Goal: Information Seeking & Learning: Learn about a topic

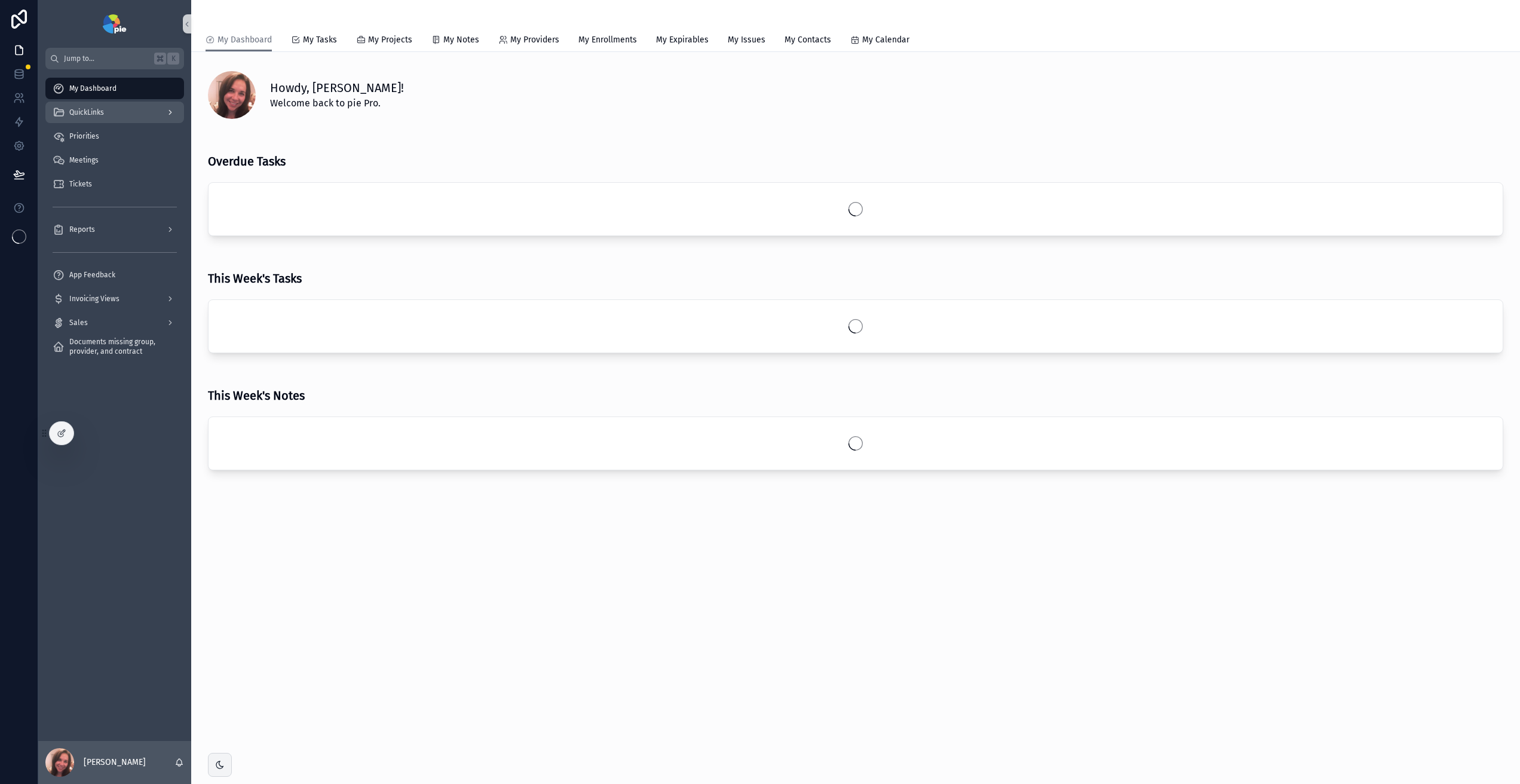
click at [121, 113] on div "QuickLinks" at bounding box center [114, 112] width 124 height 19
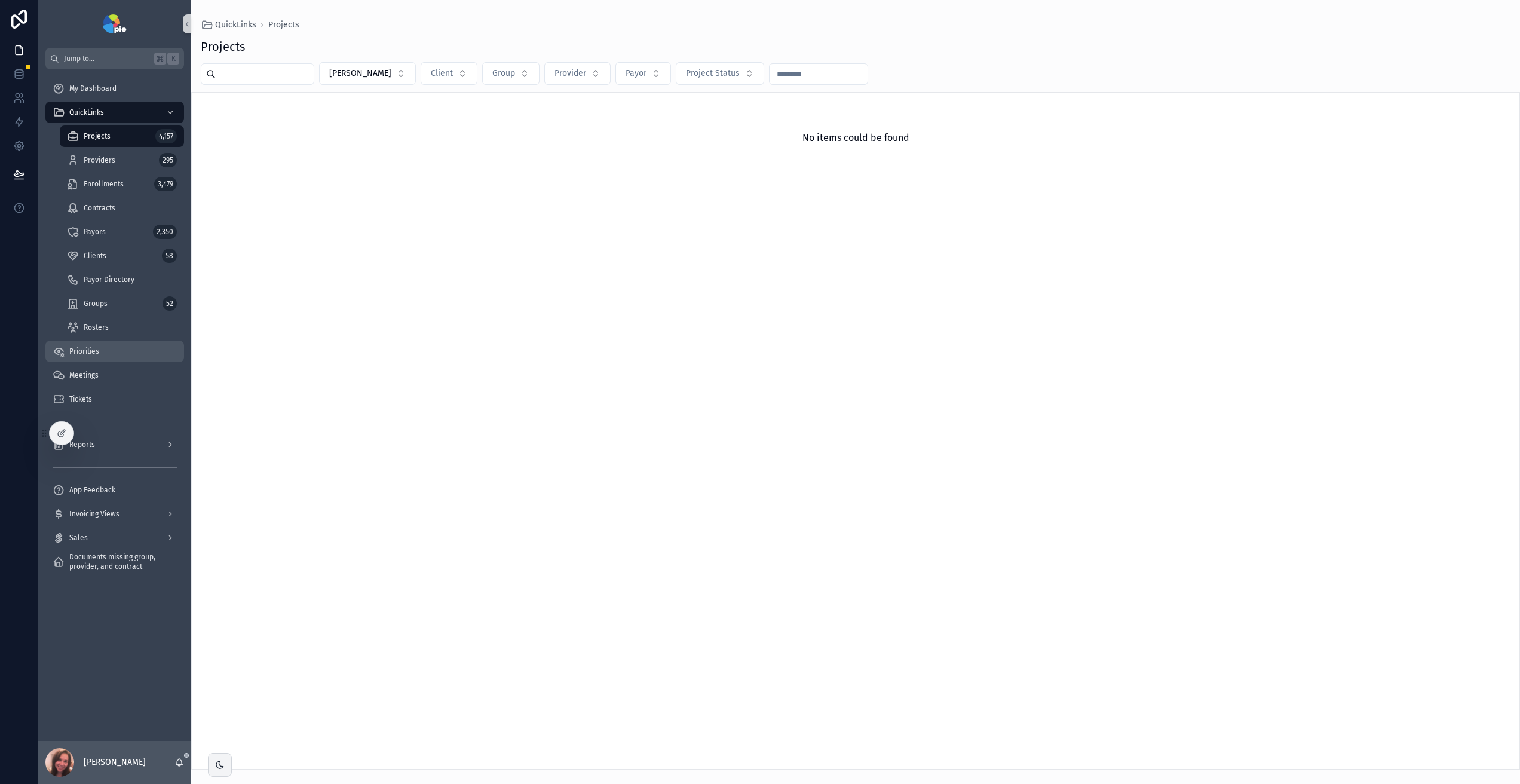
click at [114, 348] on div "Priorities" at bounding box center [114, 351] width 124 height 19
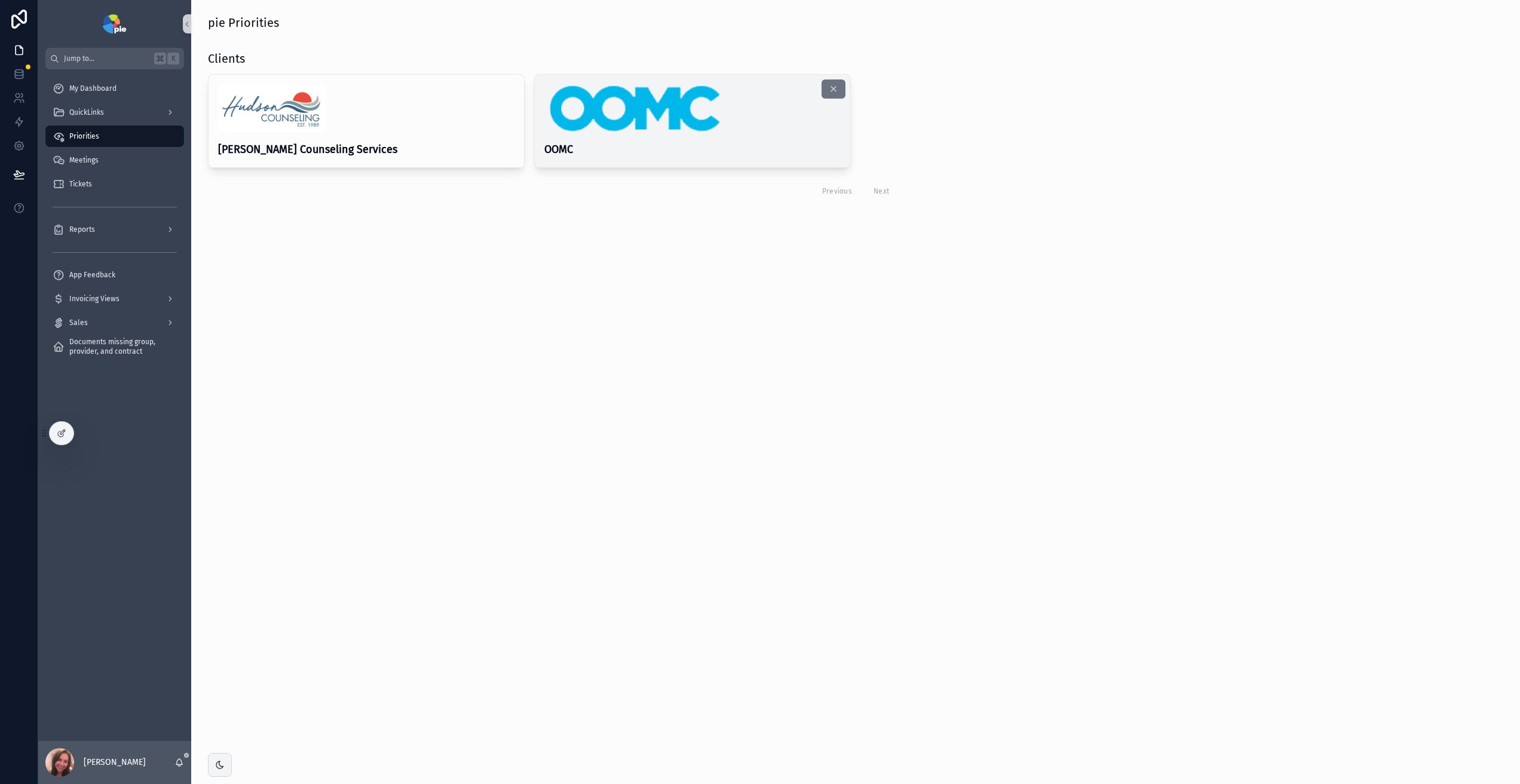
click at [654, 131] on img "scrollable content" at bounding box center [633, 108] width 178 height 47
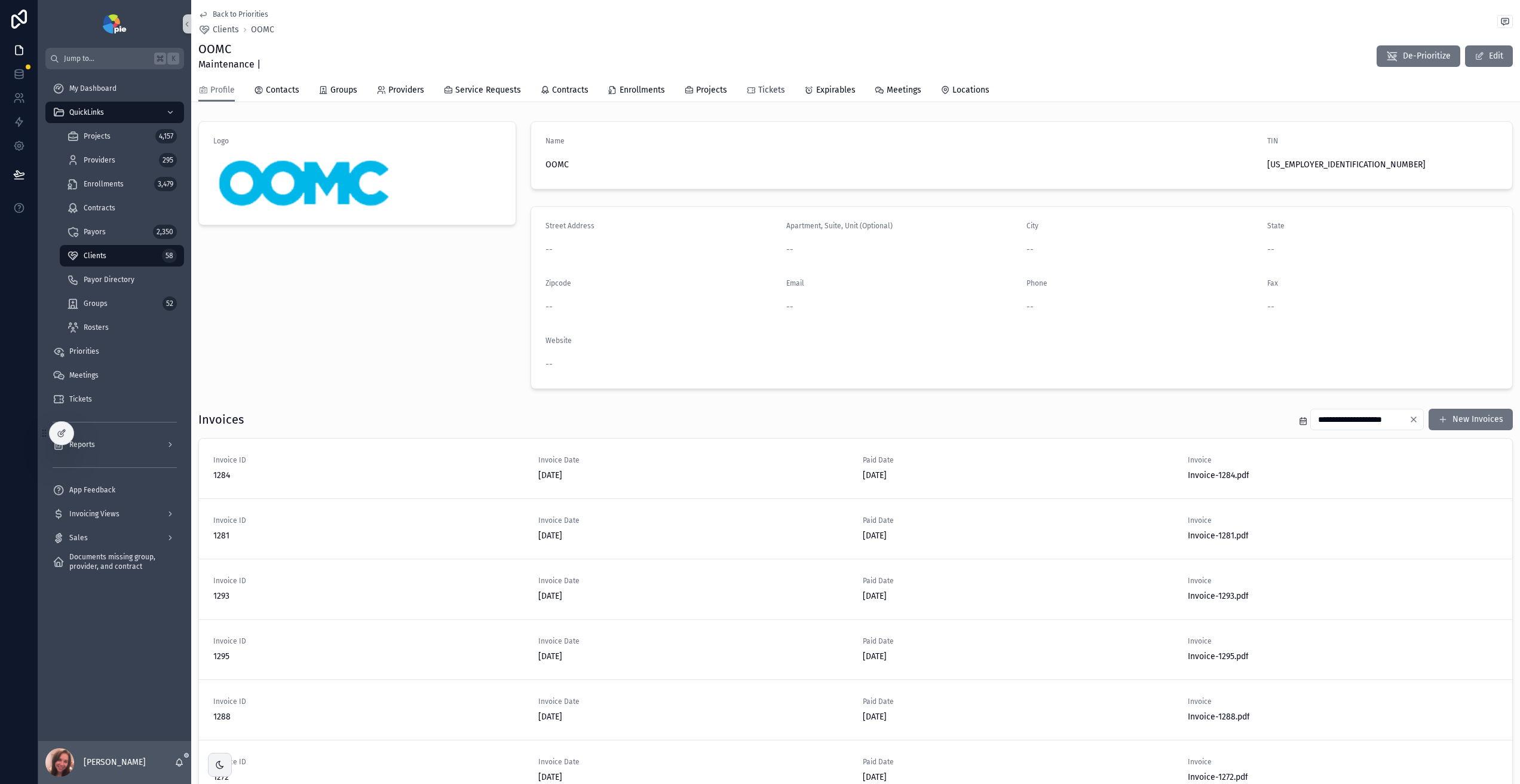
click at [775, 92] on span "Tickets" at bounding box center [772, 91] width 27 height 12
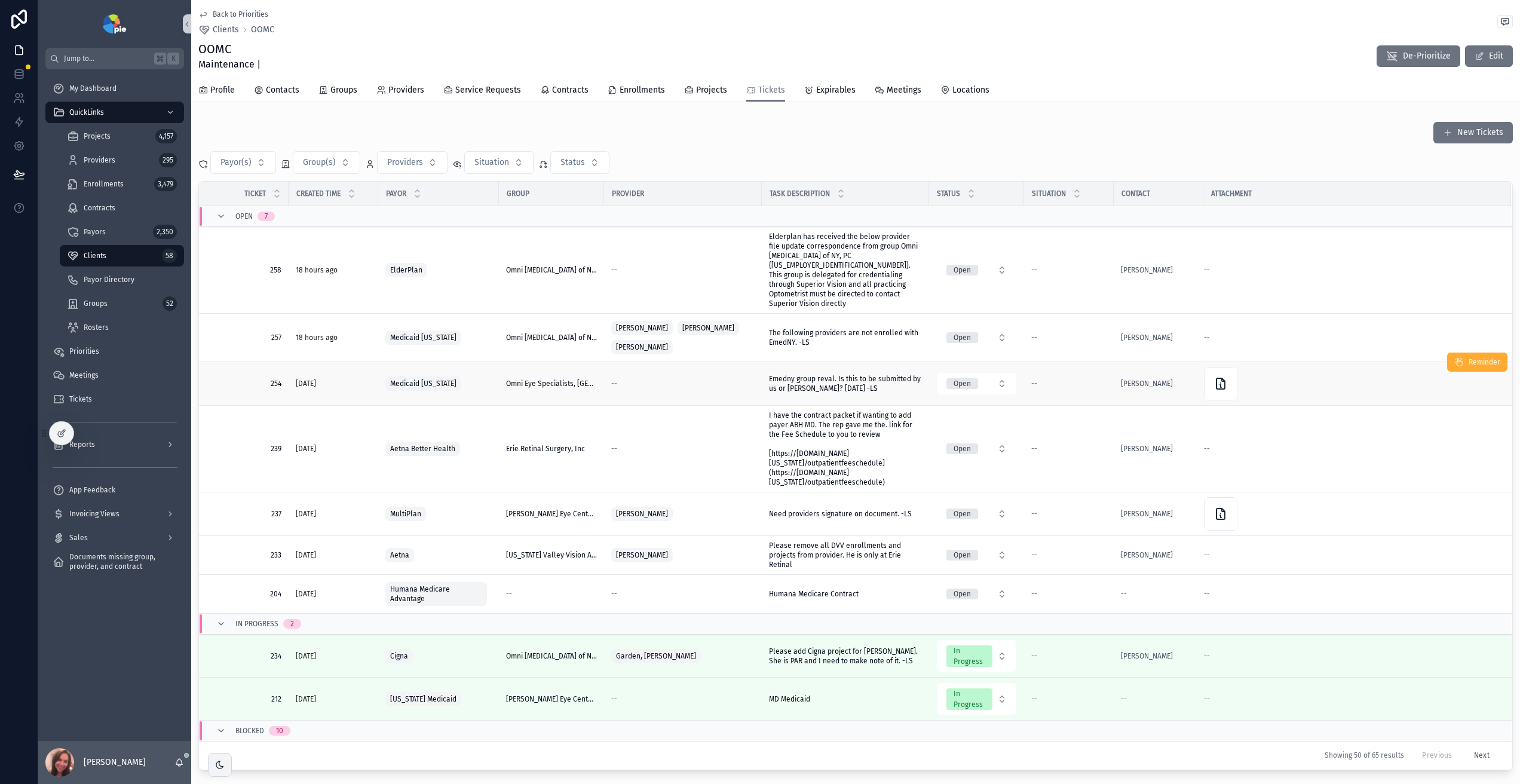
click at [705, 378] on div "--" at bounding box center [683, 383] width 143 height 9
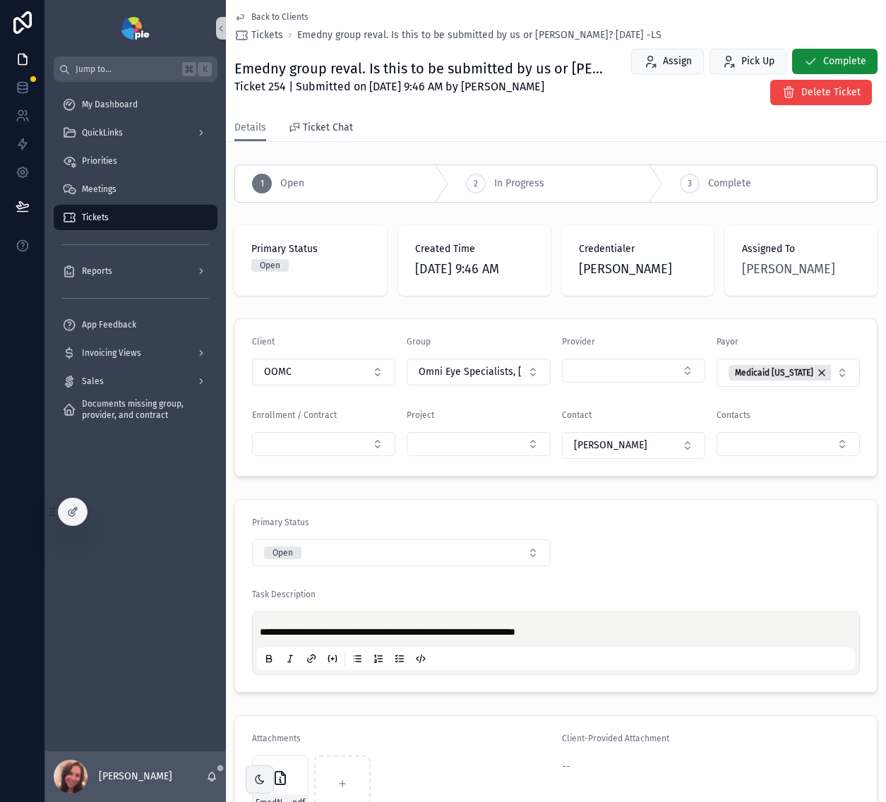
click at [325, 126] on span "Ticket Chat" at bounding box center [328, 128] width 50 height 14
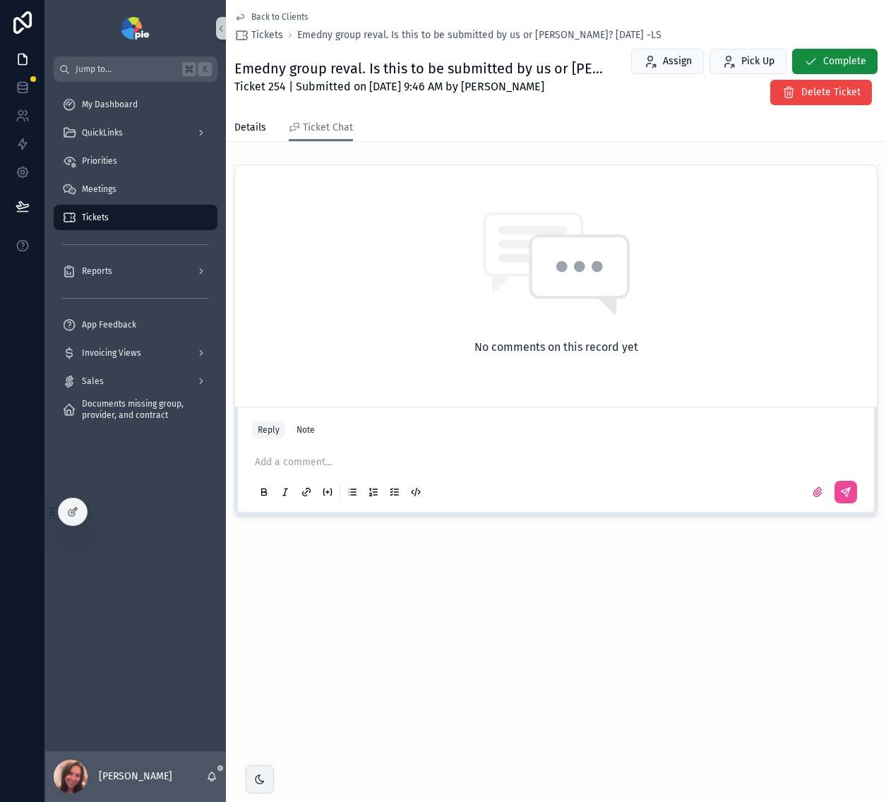
click at [296, 462] on p "scrollable content" at bounding box center [559, 462] width 608 height 14
click at [263, 20] on span "Back to Clients" at bounding box center [279, 16] width 57 height 11
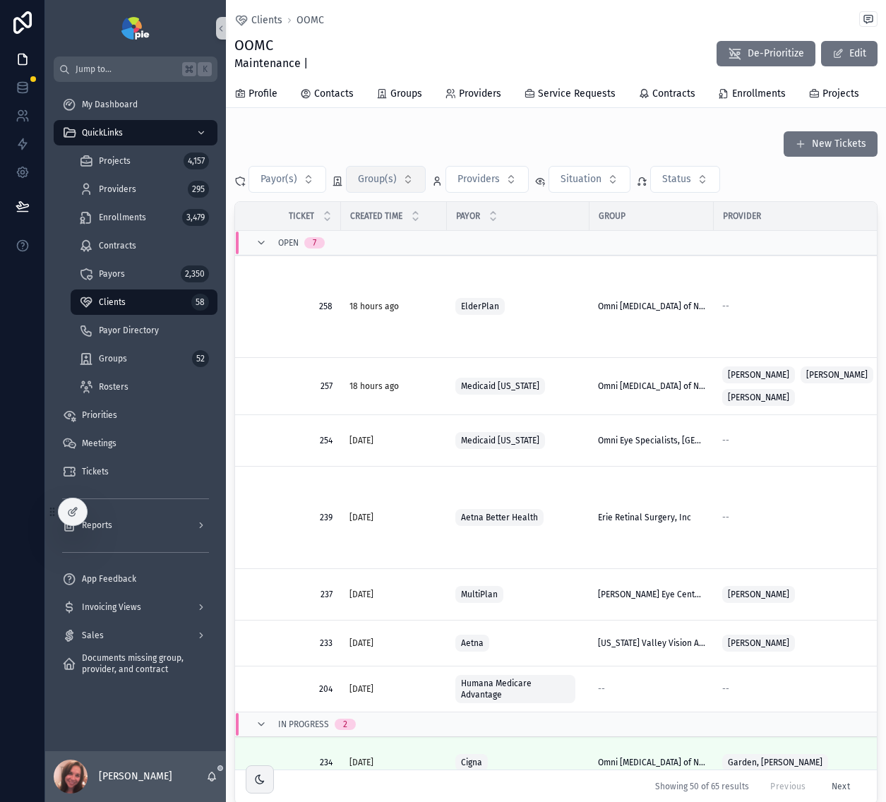
click at [409, 193] on button "Group(s)" at bounding box center [386, 179] width 80 height 27
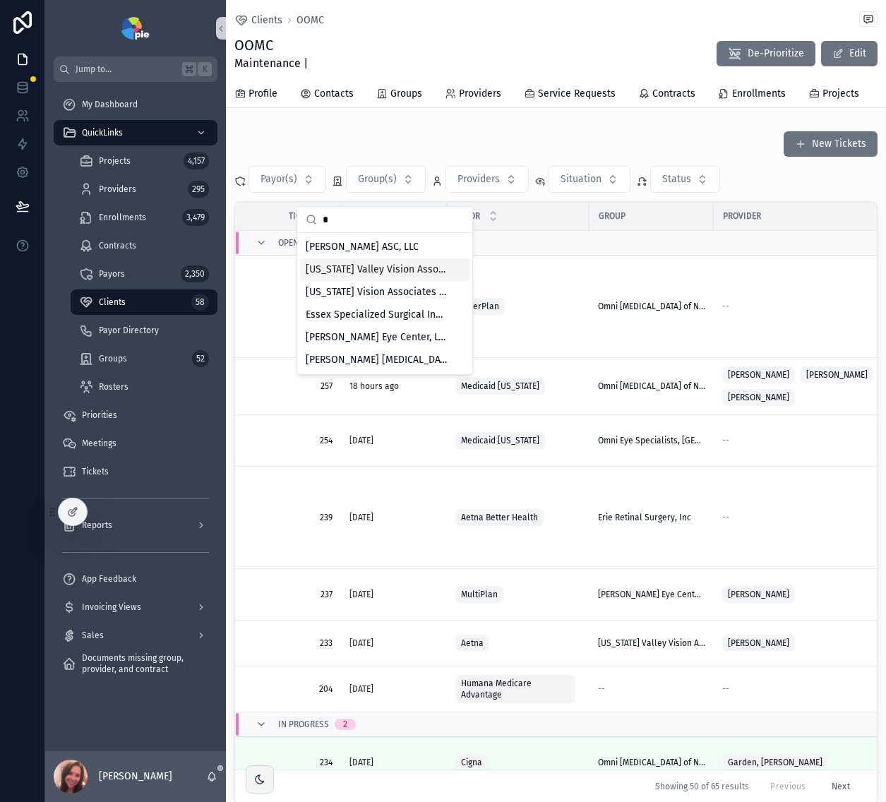
type input "*"
click at [392, 266] on span "[US_STATE] Valley Vision Associates Group Practice, LLC" at bounding box center [376, 270] width 141 height 14
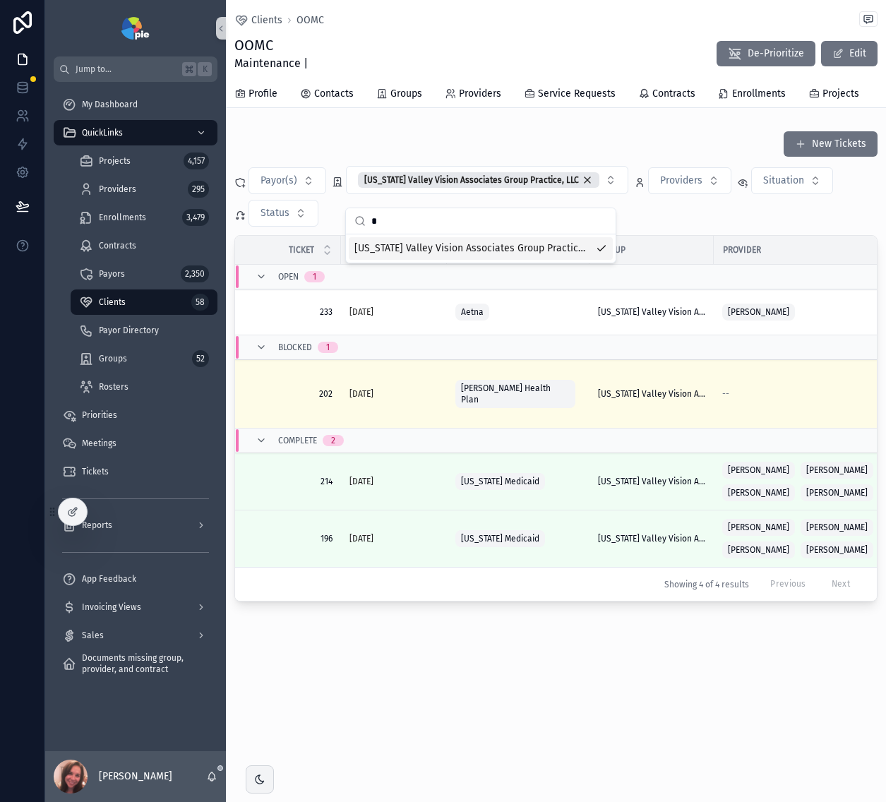
drag, startPoint x: 419, startPoint y: 704, endPoint x: 428, endPoint y: 697, distance: 10.6
click at [419, 697] on div "Clients OOMC OOMC Maintenance | De-Prioritize Edit Tickets Profile Contacts Gro…" at bounding box center [556, 348] width 660 height 697
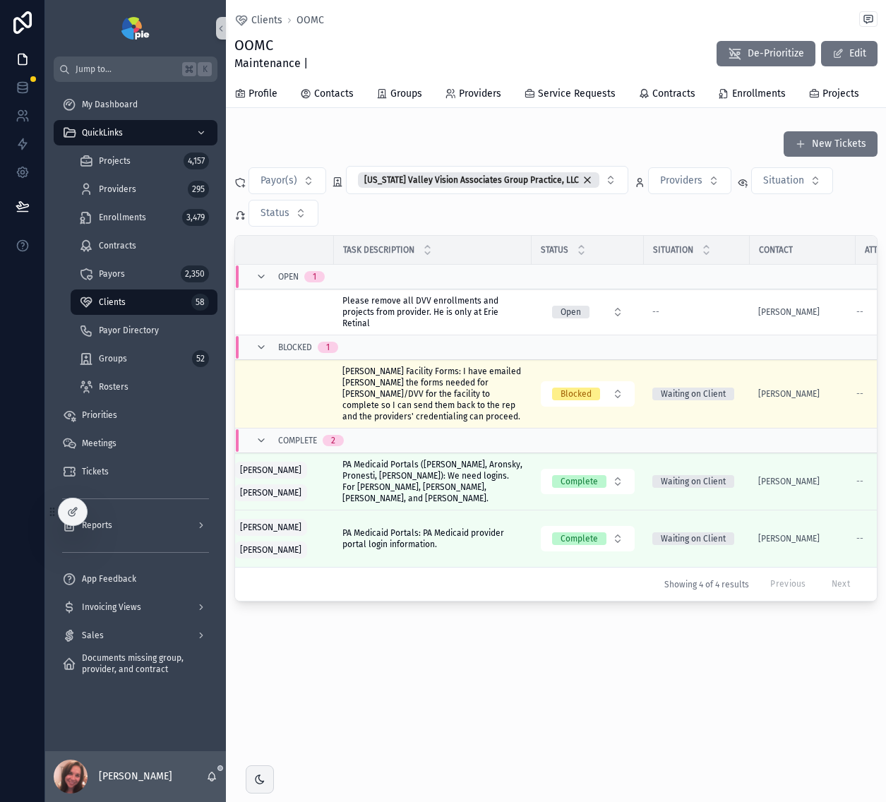
scroll to position [0, 651]
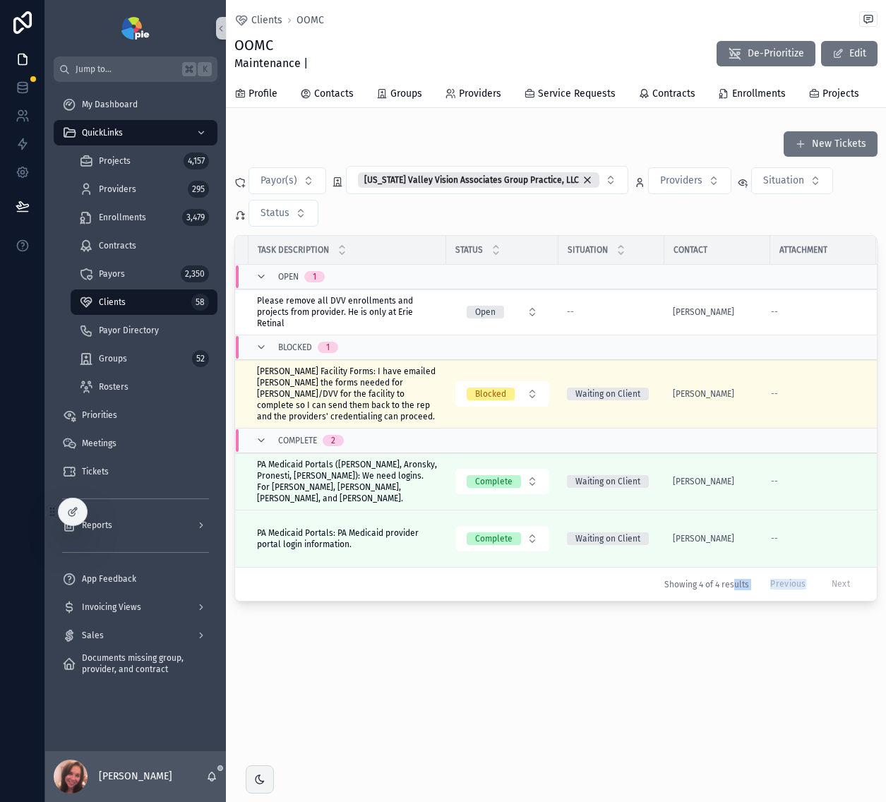
drag, startPoint x: 451, startPoint y: 621, endPoint x: 812, endPoint y: 595, distance: 362.3
click at [812, 595] on div "Ticket Created Time Payor Group Provider Task Description Status Situation Cont…" at bounding box center [555, 418] width 641 height 365
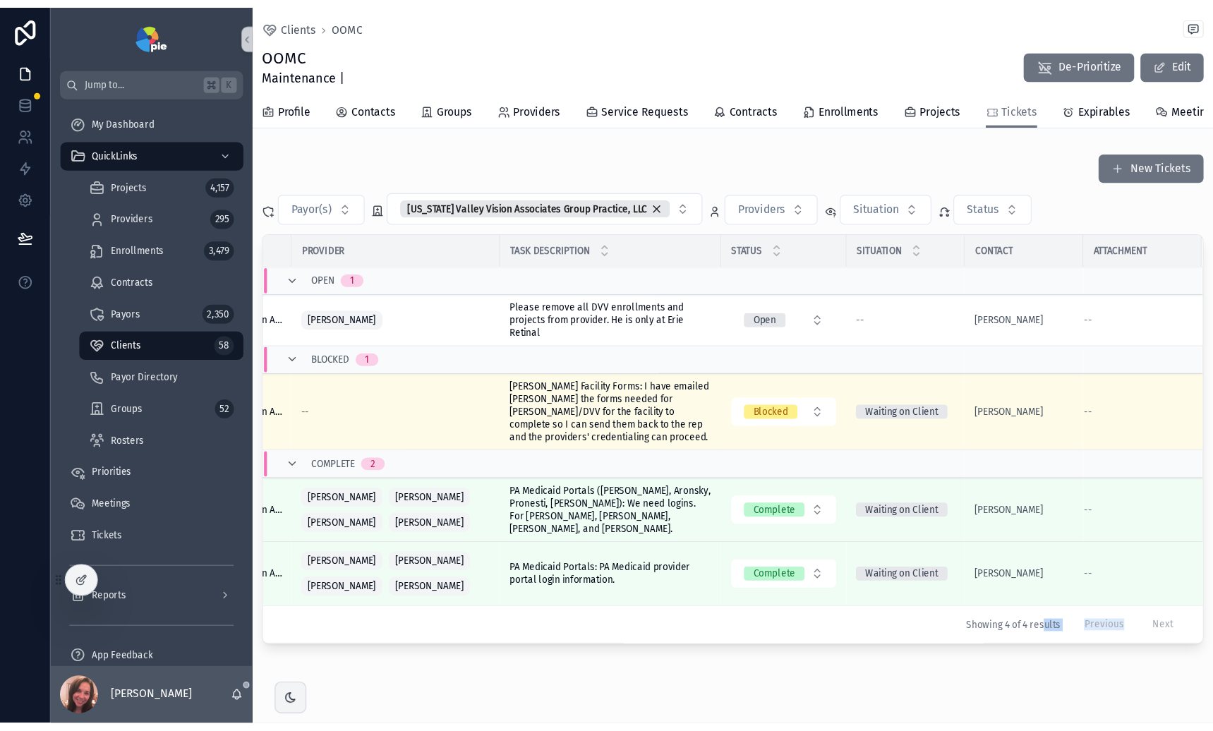
scroll to position [0, 324]
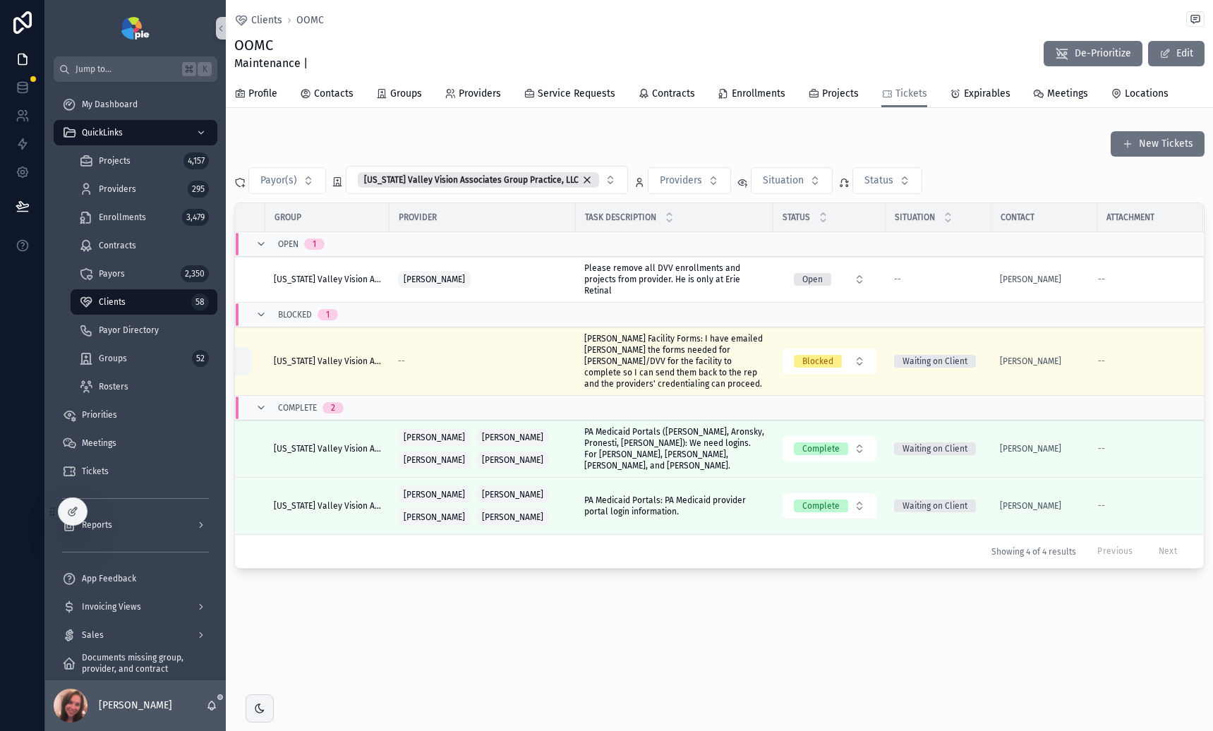
click at [527, 143] on div "New Tickets" at bounding box center [719, 144] width 970 height 27
click at [114, 109] on span "My Dashboard" at bounding box center [110, 104] width 56 height 11
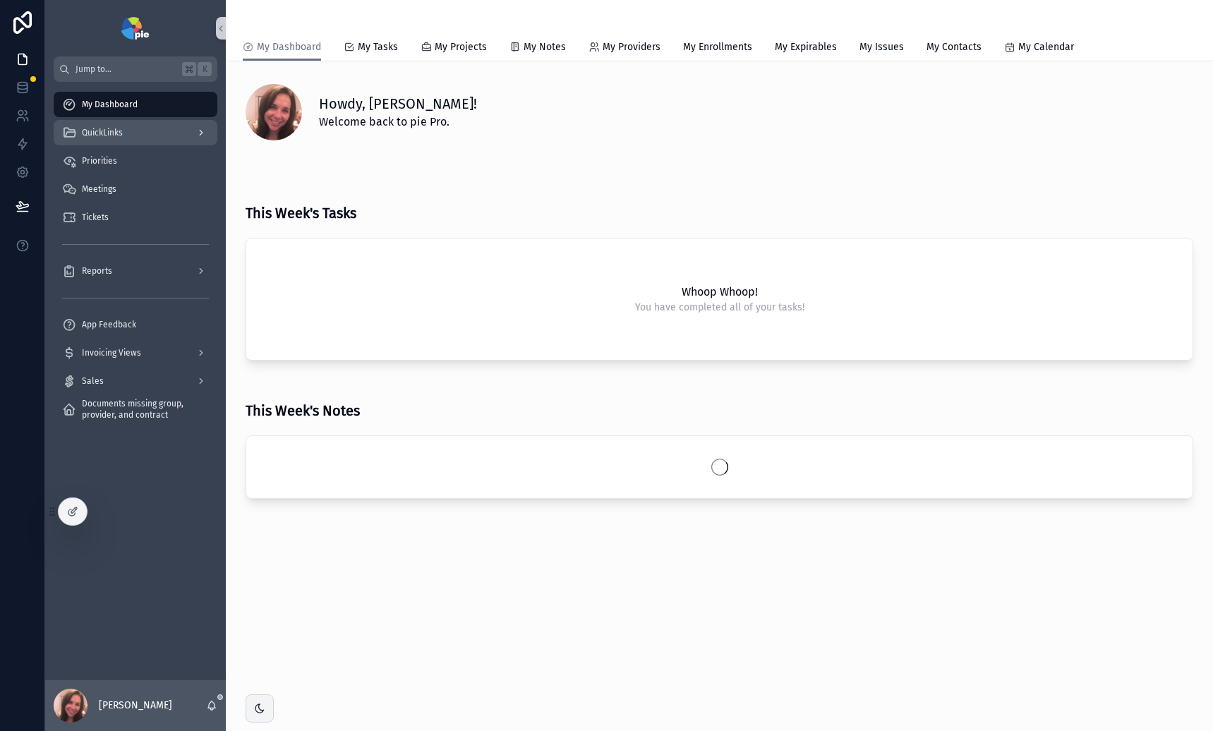
click at [120, 131] on span "QuickLinks" at bounding box center [102, 132] width 41 height 11
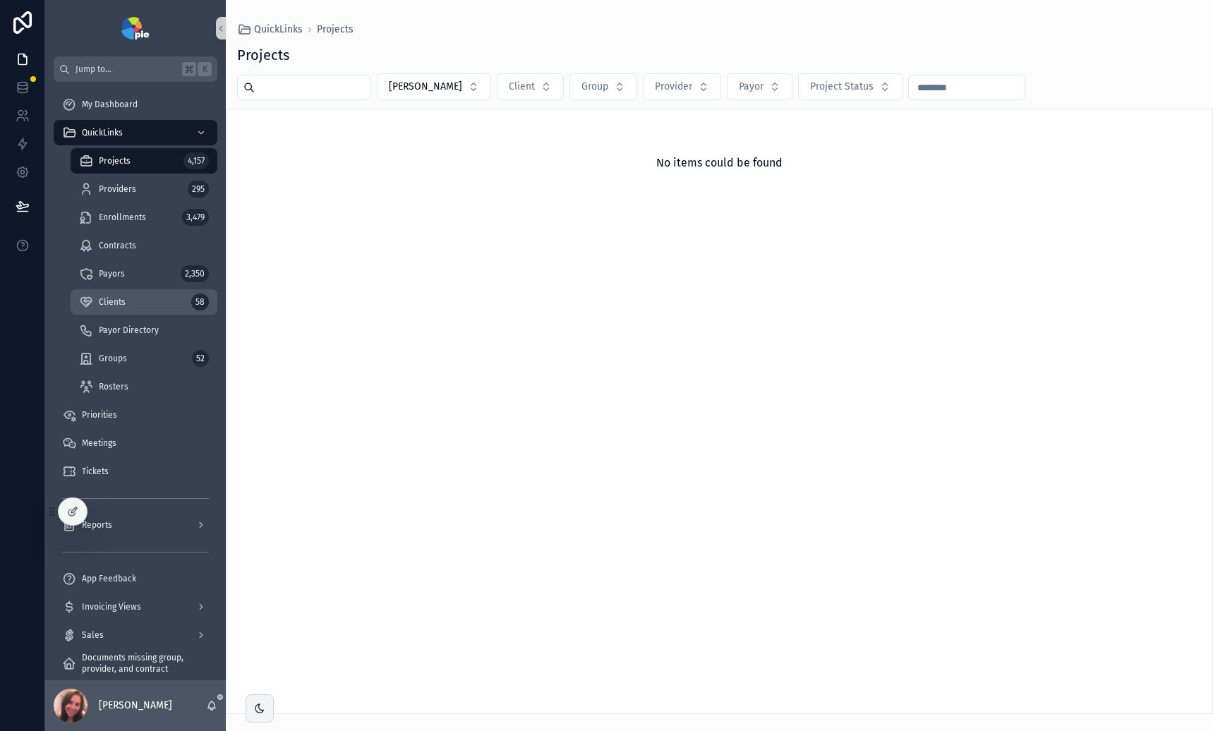
click at [161, 298] on div "Clients 58" at bounding box center [144, 302] width 130 height 23
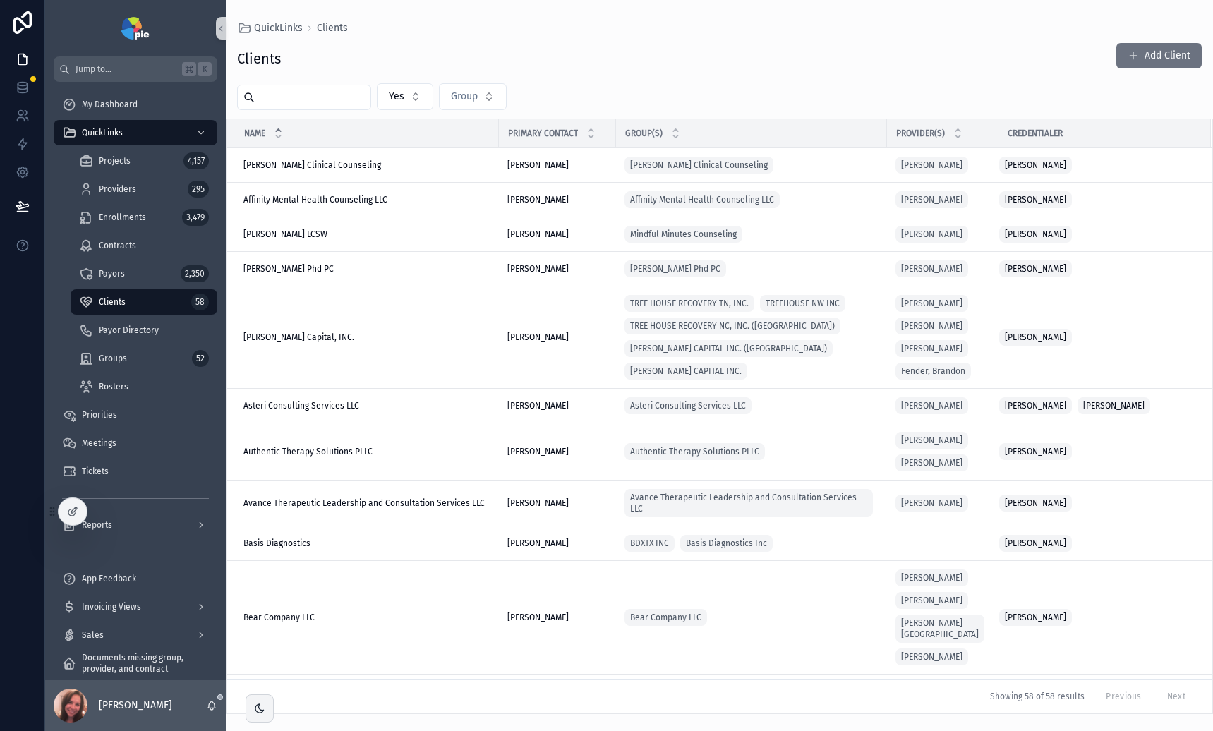
click at [327, 99] on input "scrollable content" at bounding box center [313, 98] width 116 height 20
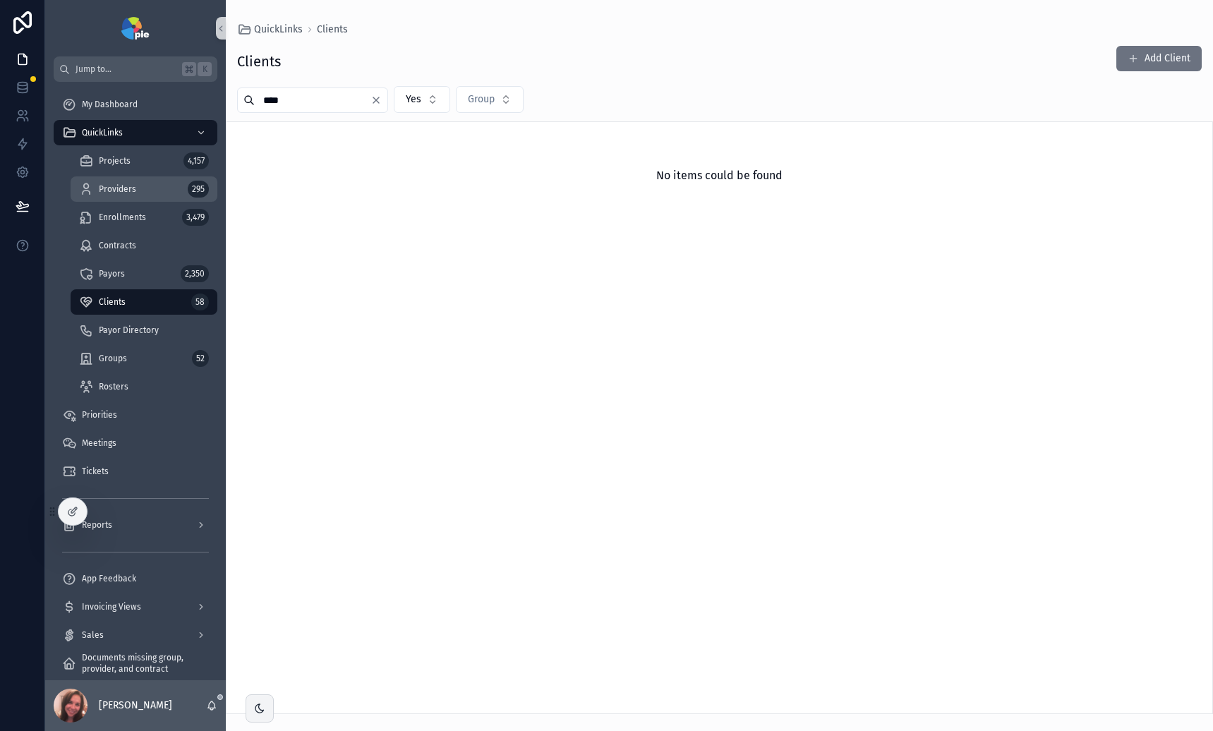
type input "****"
click at [119, 183] on span "Providers" at bounding box center [117, 188] width 37 height 11
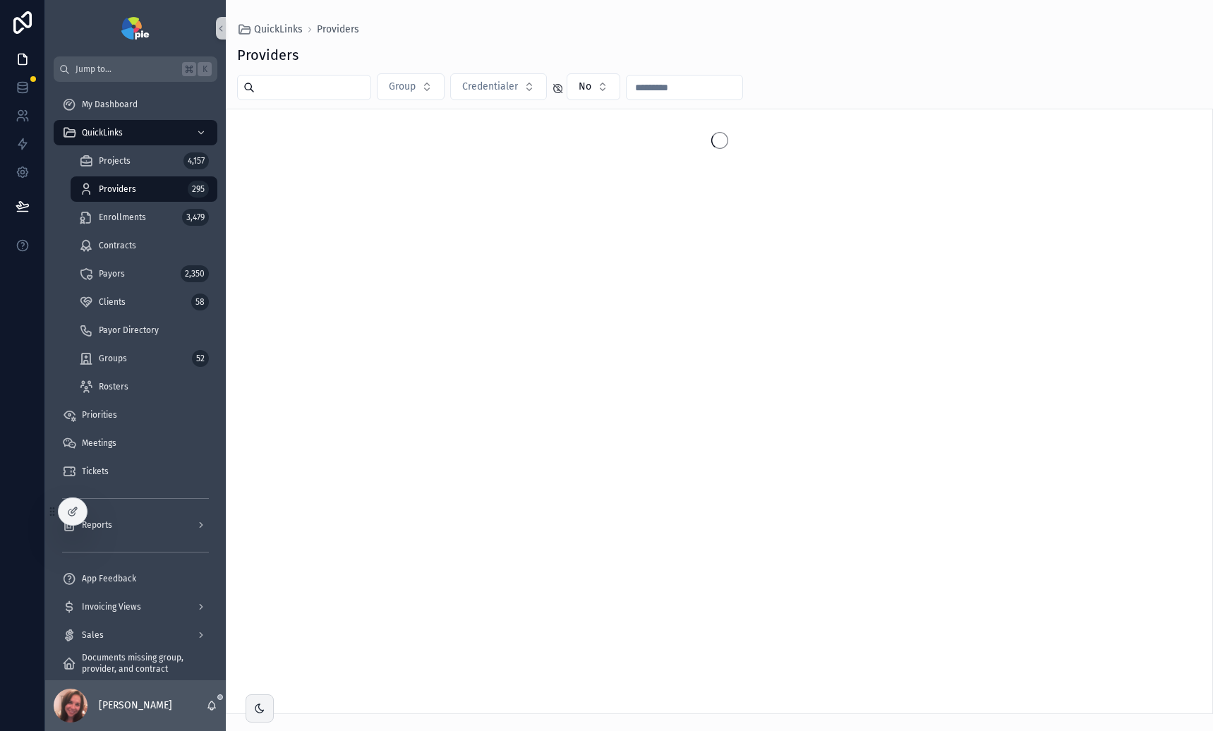
click at [317, 84] on input "scrollable content" at bounding box center [313, 88] width 116 height 20
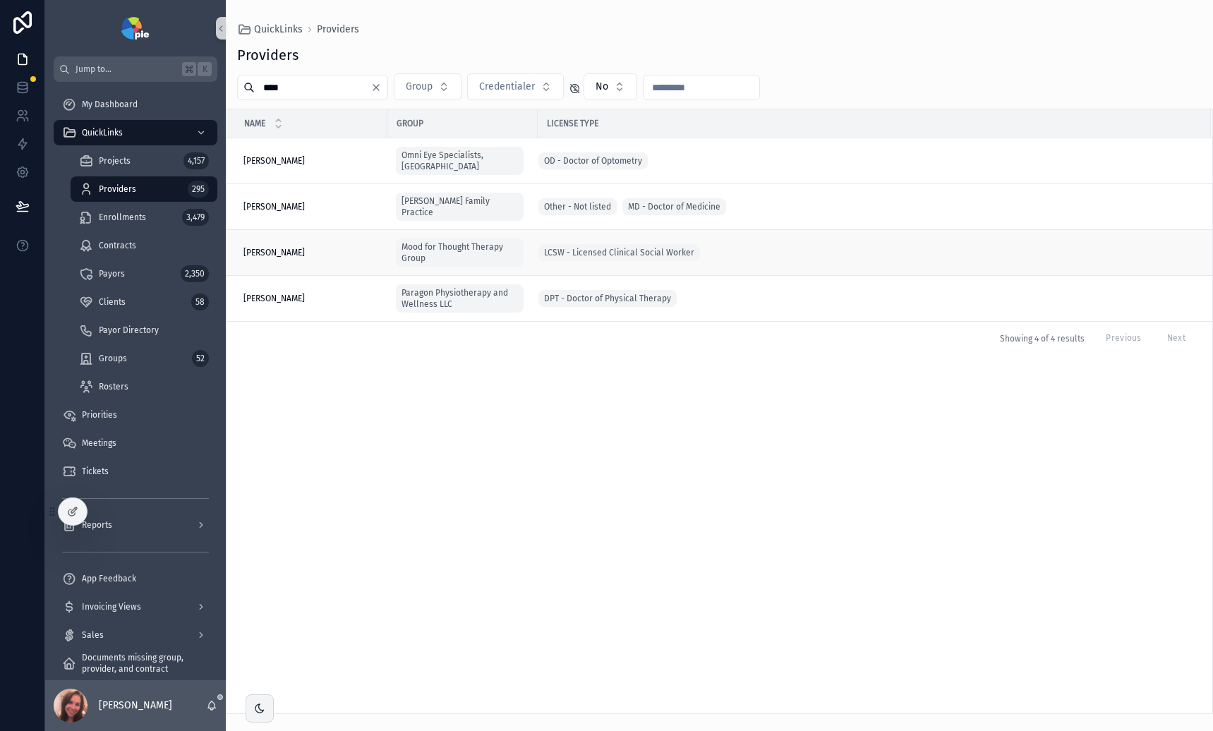
type input "****"
click at [323, 247] on div "[PERSON_NAME] [PERSON_NAME]" at bounding box center [310, 252] width 135 height 11
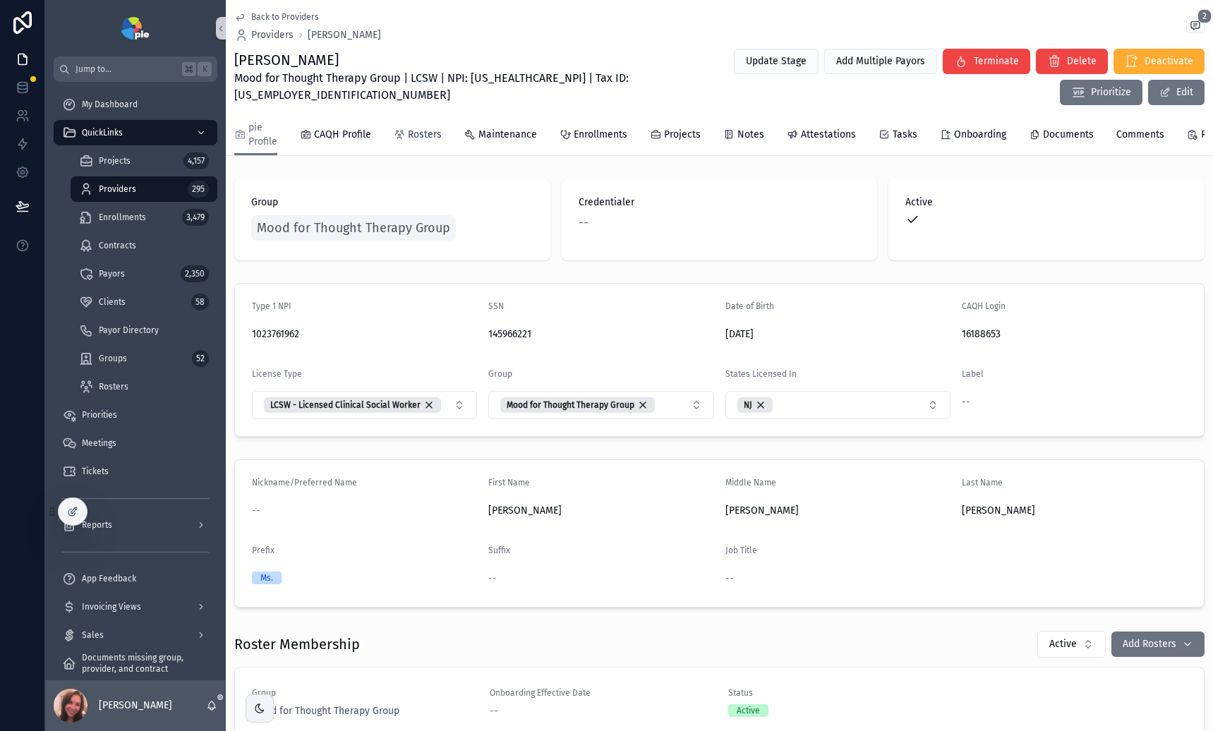
click at [412, 133] on span "Rosters" at bounding box center [425, 135] width 34 height 14
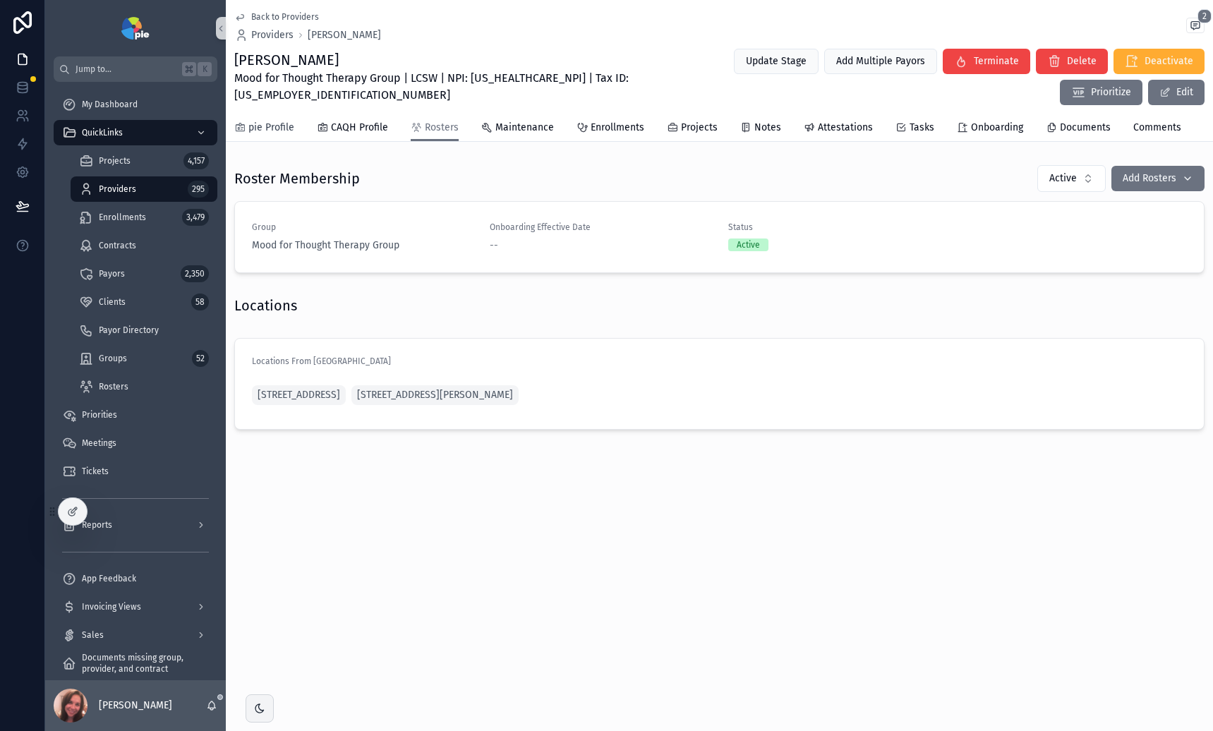
click at [279, 127] on span "pie Profile" at bounding box center [271, 128] width 46 height 14
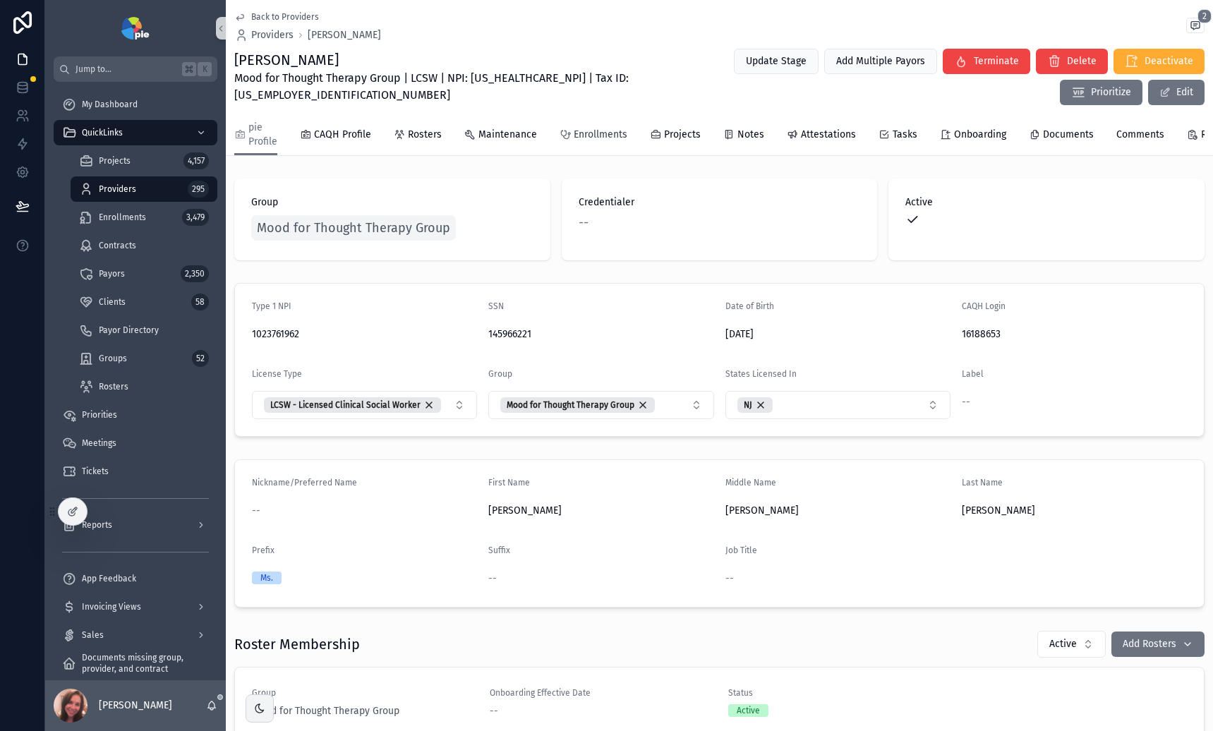
click at [592, 140] on span "Enrollments" at bounding box center [601, 135] width 54 height 14
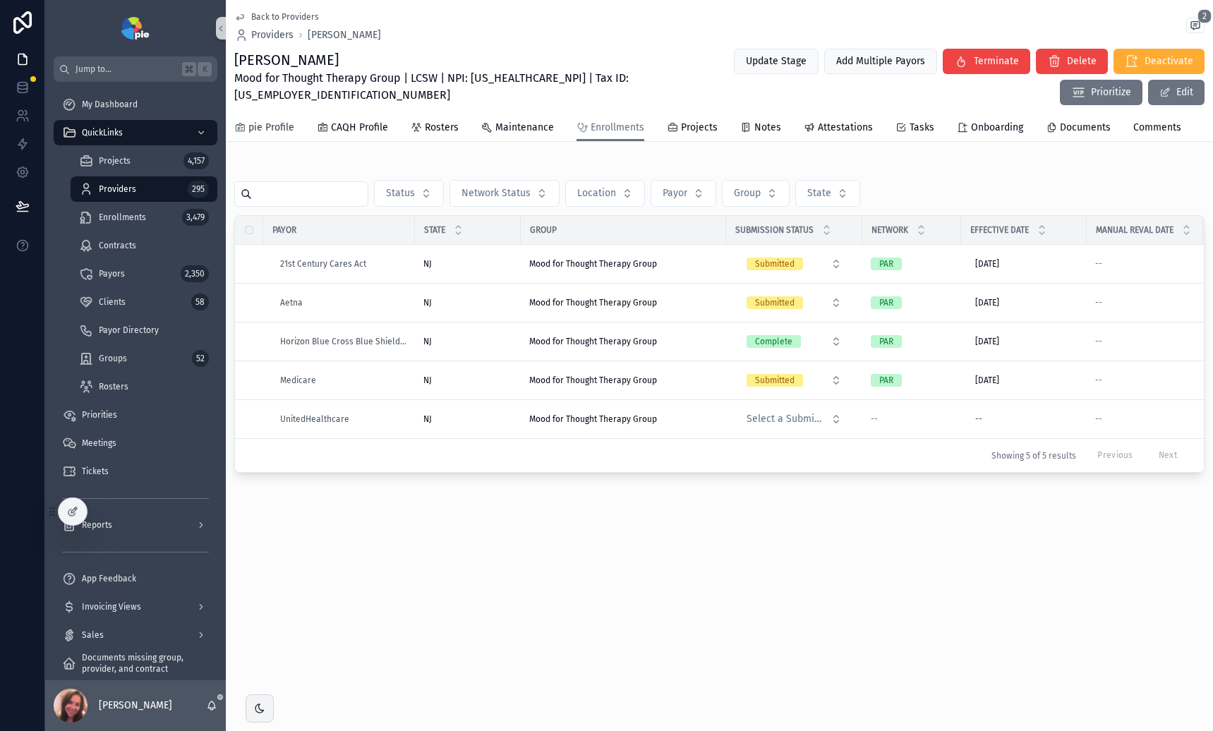
click at [261, 128] on span "pie Profile" at bounding box center [271, 128] width 46 height 14
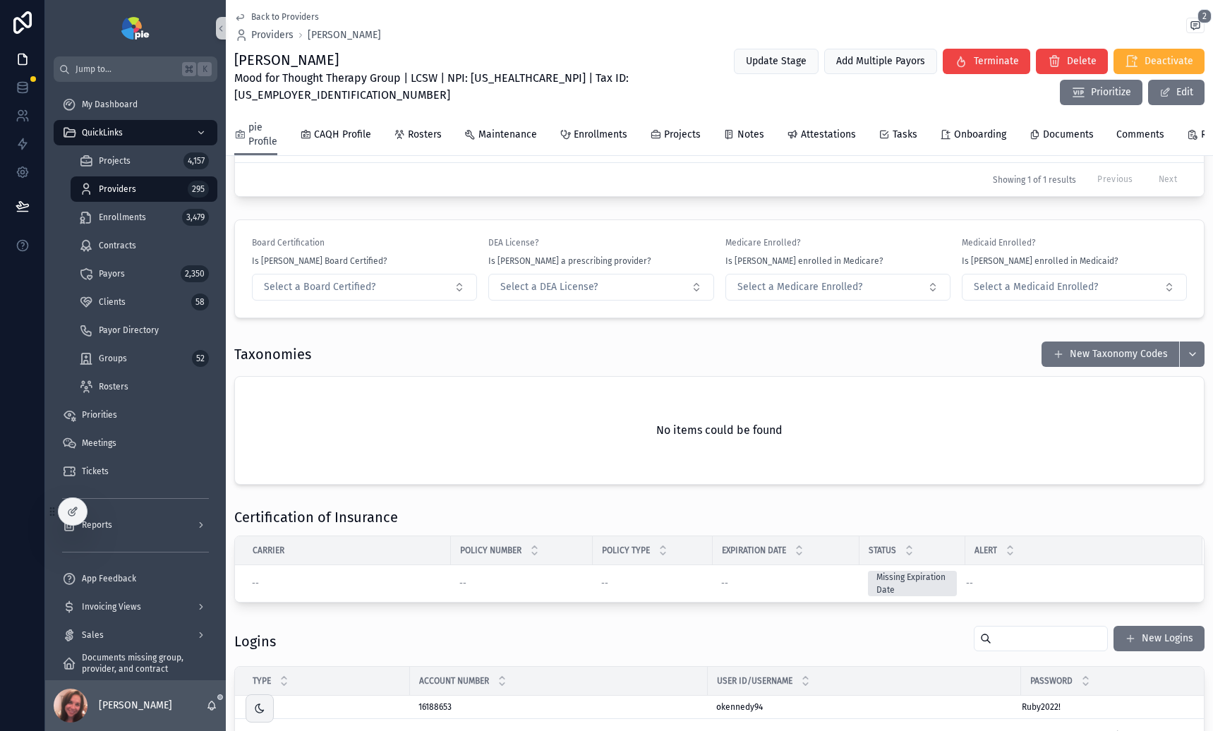
scroll to position [1359, 0]
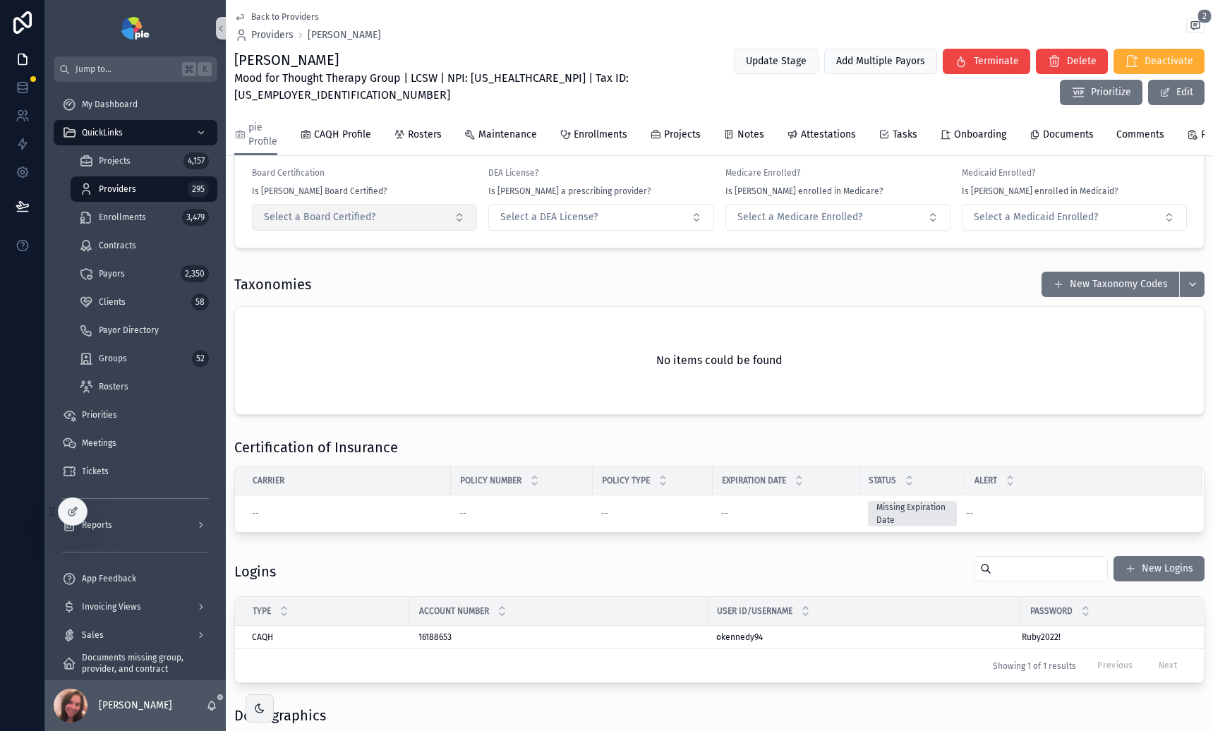
click at [419, 231] on button "Select a Board Certified?" at bounding box center [364, 217] width 225 height 27
click at [380, 306] on div "No" at bounding box center [363, 305] width 216 height 21
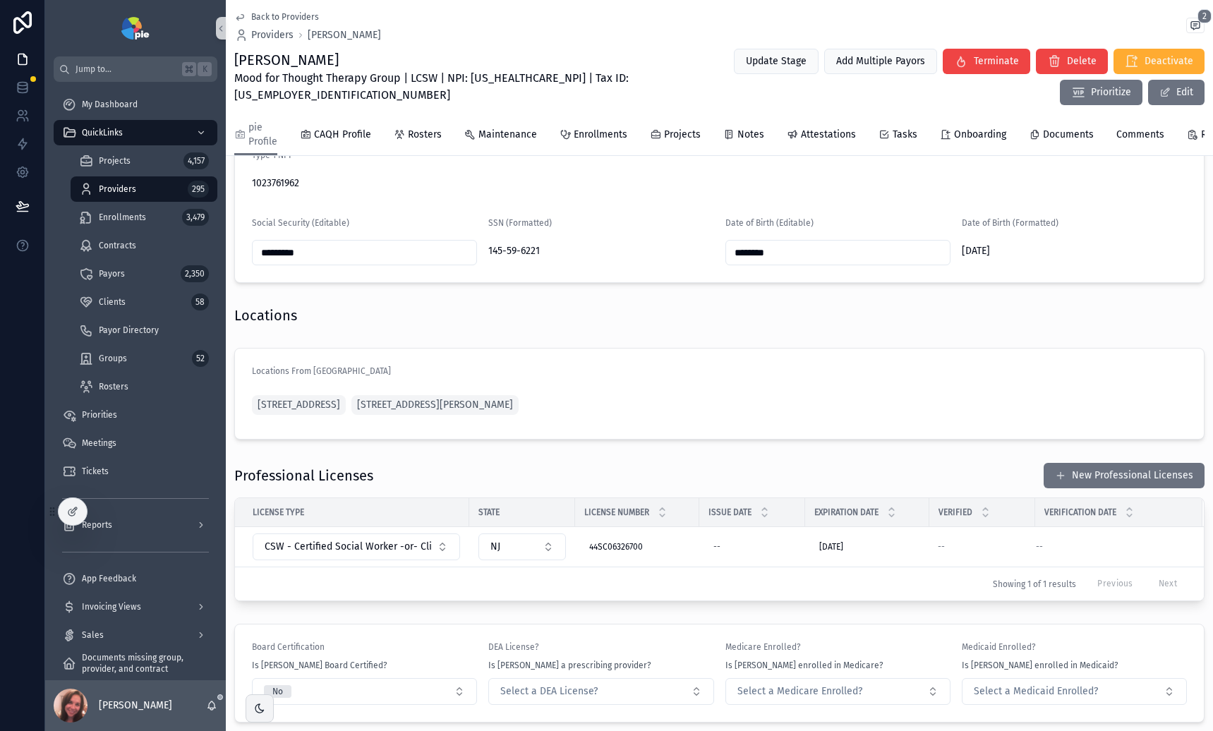
scroll to position [884, 0]
click at [989, 565] on td "--" at bounding box center [982, 549] width 106 height 40
click at [961, 565] on td "--" at bounding box center [982, 549] width 106 height 40
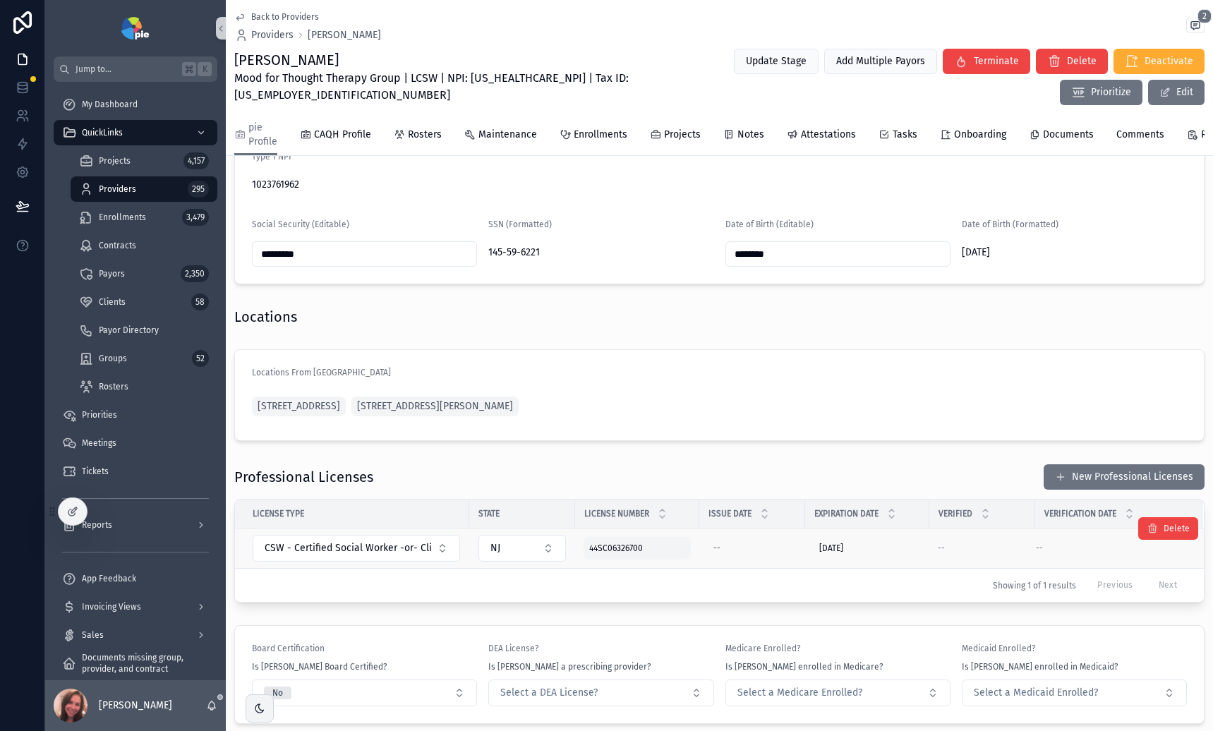
click at [657, 560] on div "44SC06326700 44SC06326700" at bounding box center [637, 548] width 107 height 23
click at [474, 599] on div "Showing 1 of 1 results Previous Next" at bounding box center [719, 585] width 969 height 34
click at [474, 564] on td "NJ" at bounding box center [522, 549] width 106 height 40
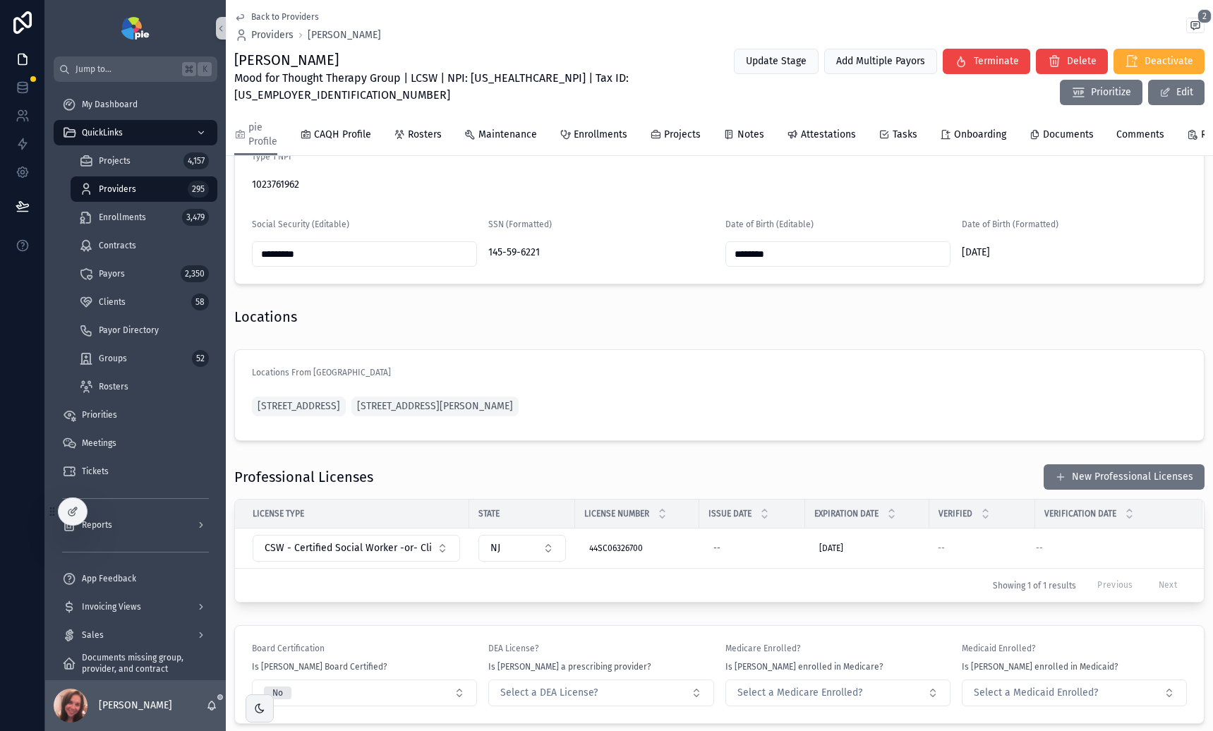
click at [735, 490] on div "Professional Licenses New Professional Licenses" at bounding box center [719, 477] width 970 height 27
drag, startPoint x: 1164, startPoint y: 95, endPoint x: 1162, endPoint y: 117, distance: 22.0
click at [1164, 95] on button "Edit" at bounding box center [1176, 92] width 56 height 25
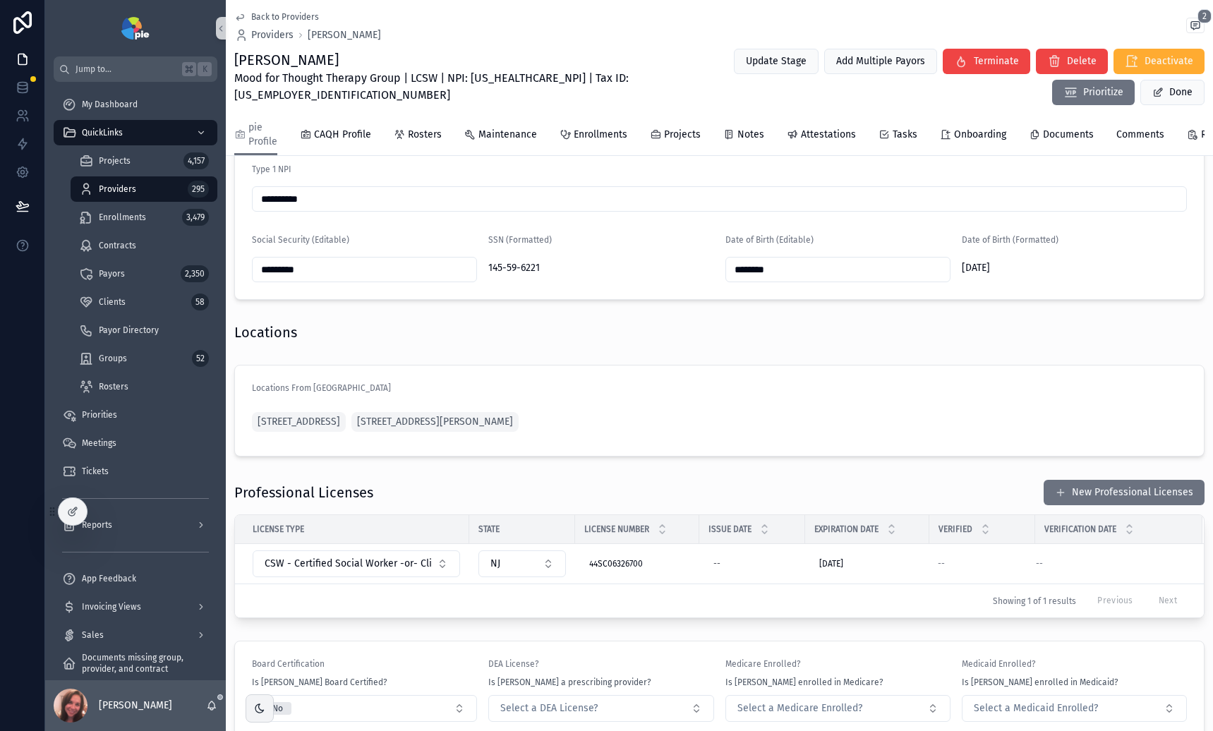
scroll to position [893, 0]
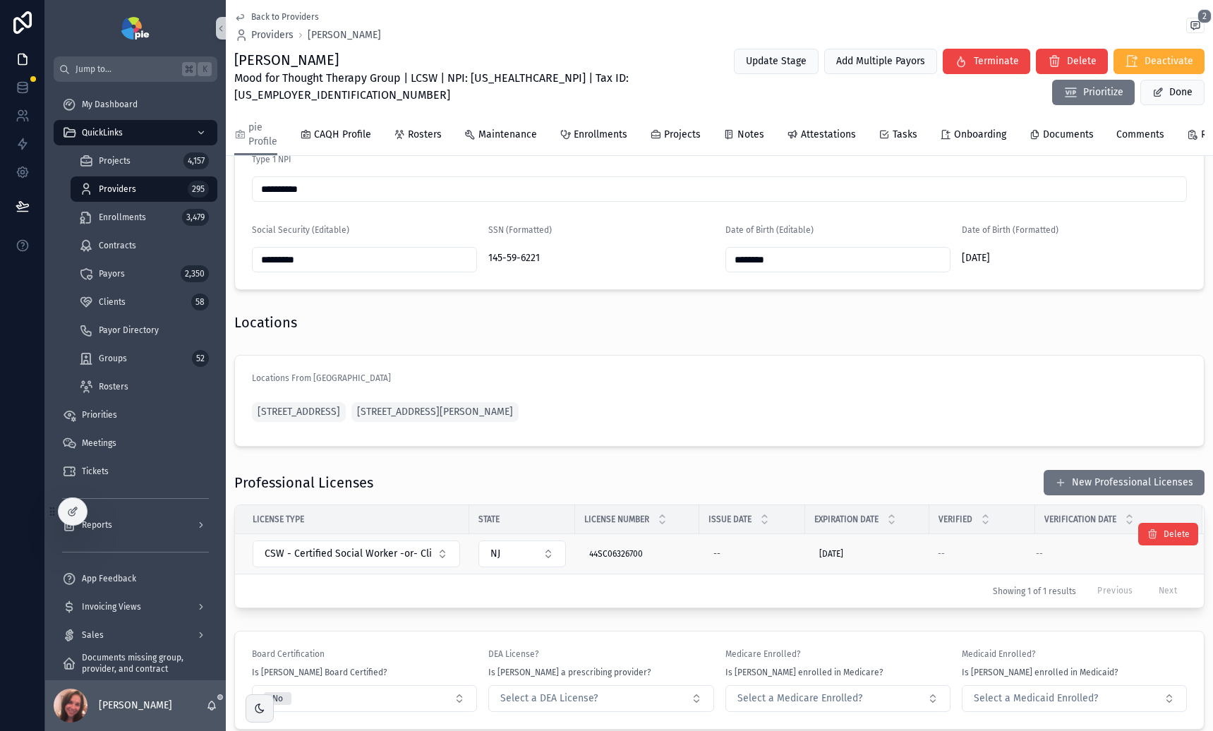
click at [1117, 572] on td "--" at bounding box center [1118, 554] width 167 height 40
click at [1116, 572] on td "--" at bounding box center [1118, 554] width 167 height 40
click at [789, 608] on div "Showing 1 of 1 results Previous Next" at bounding box center [719, 591] width 969 height 34
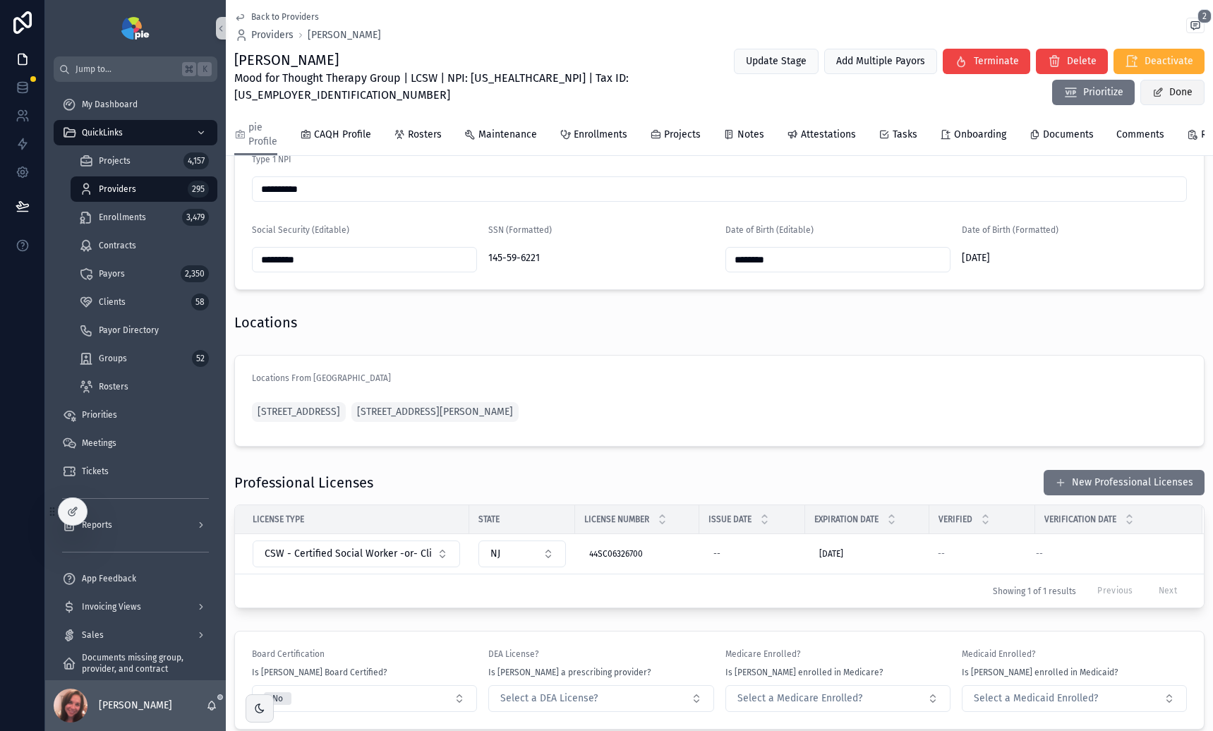
click at [1152, 92] on span "scrollable content" at bounding box center [1157, 92] width 11 height 11
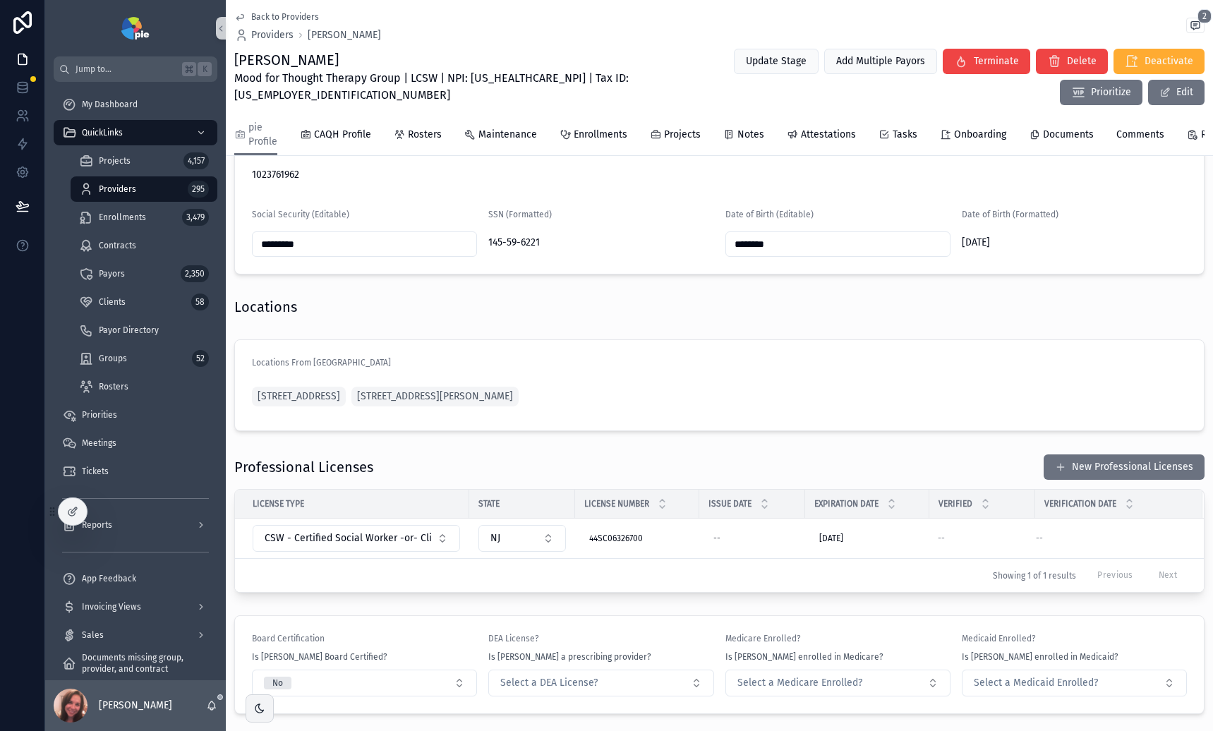
scroll to position [884, 0]
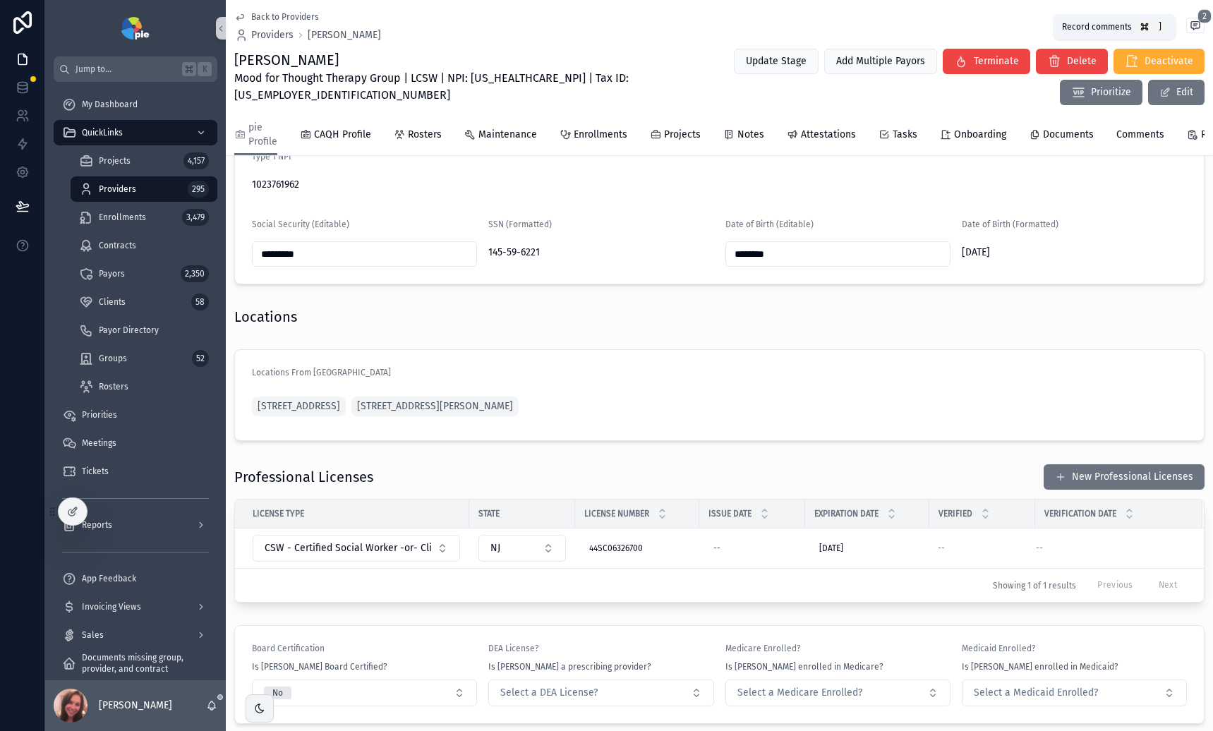
click at [1198, 20] on span "2" at bounding box center [1205, 16] width 14 height 14
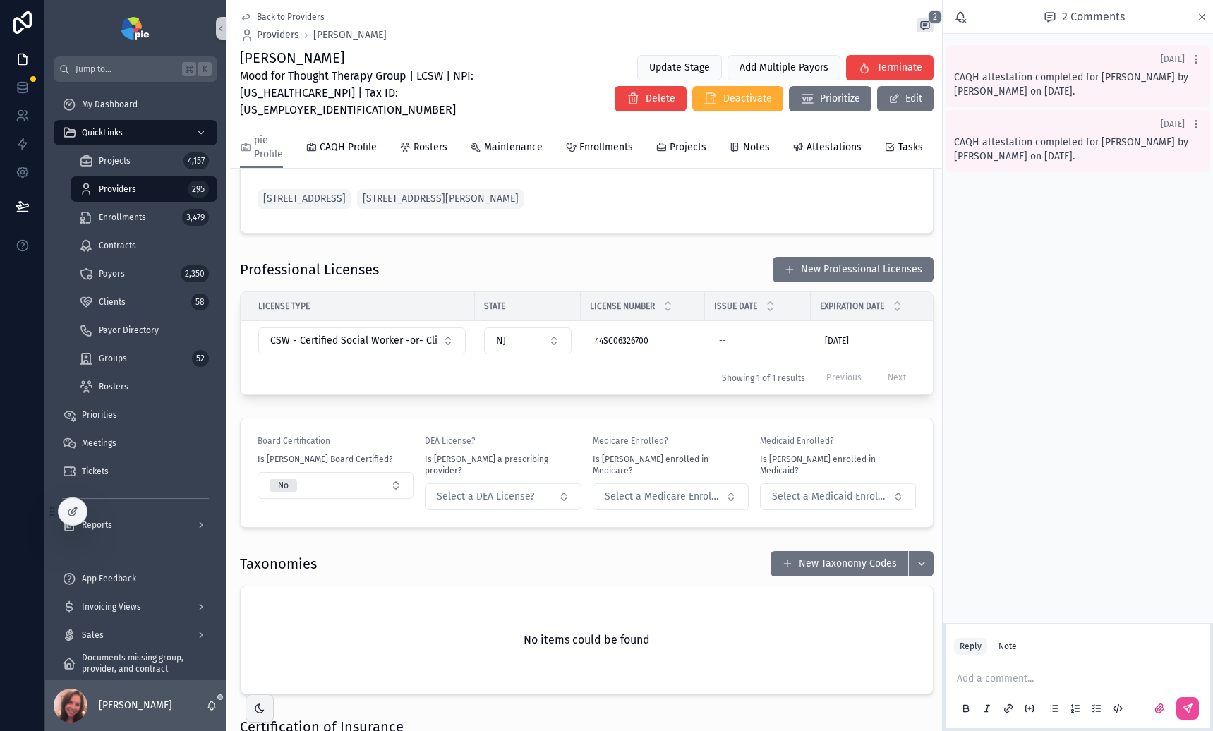
scroll to position [1131, 0]
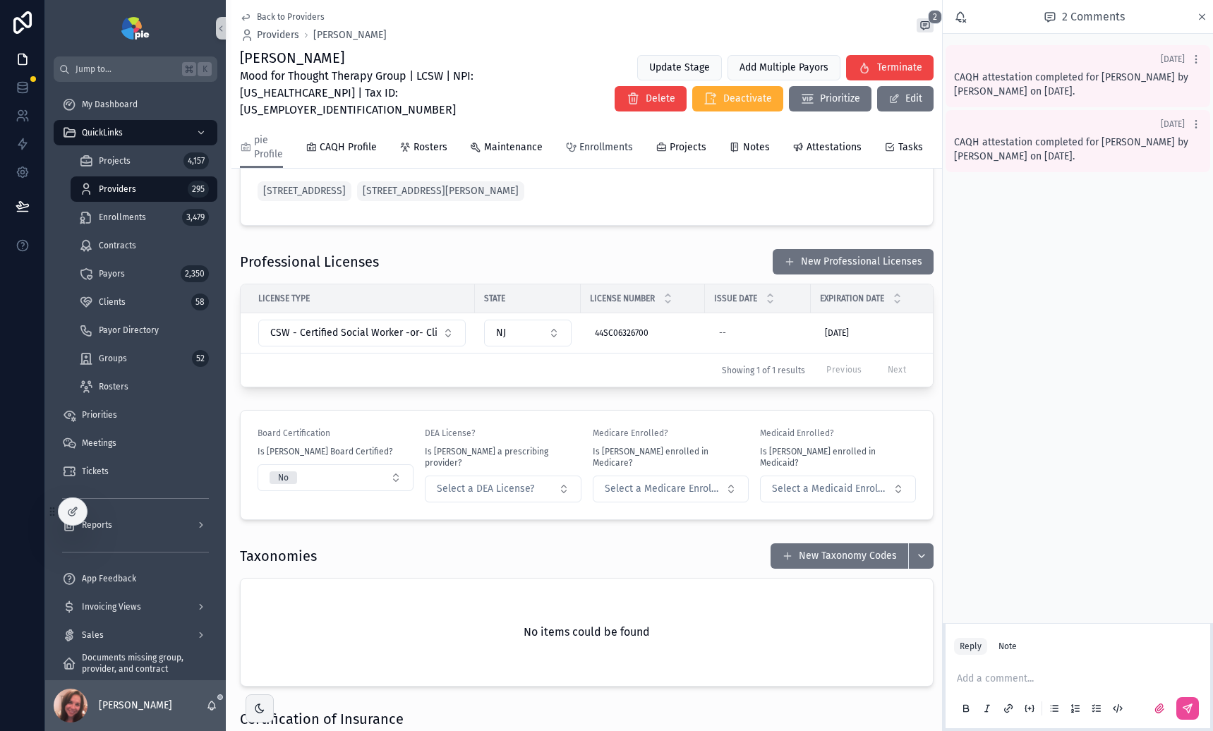
click at [605, 140] on span "Enrollments" at bounding box center [606, 147] width 54 height 14
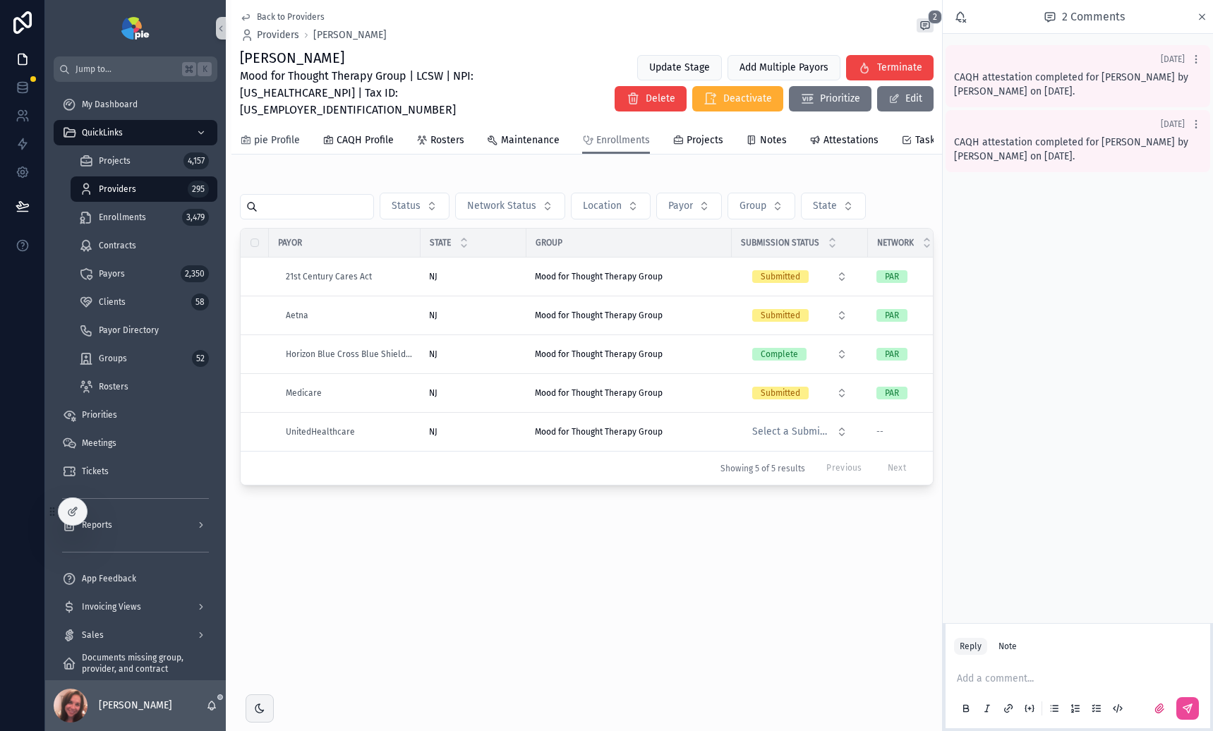
click at [259, 133] on span "pie Profile" at bounding box center [277, 140] width 46 height 14
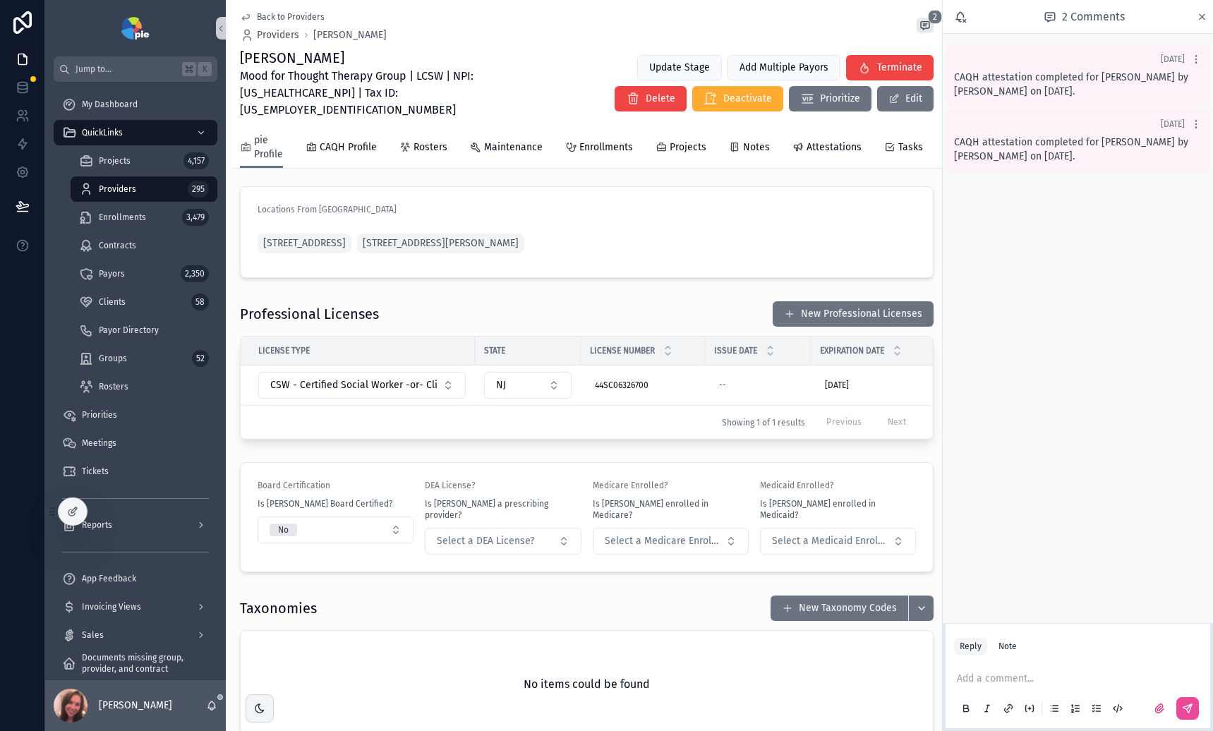
scroll to position [1107, 0]
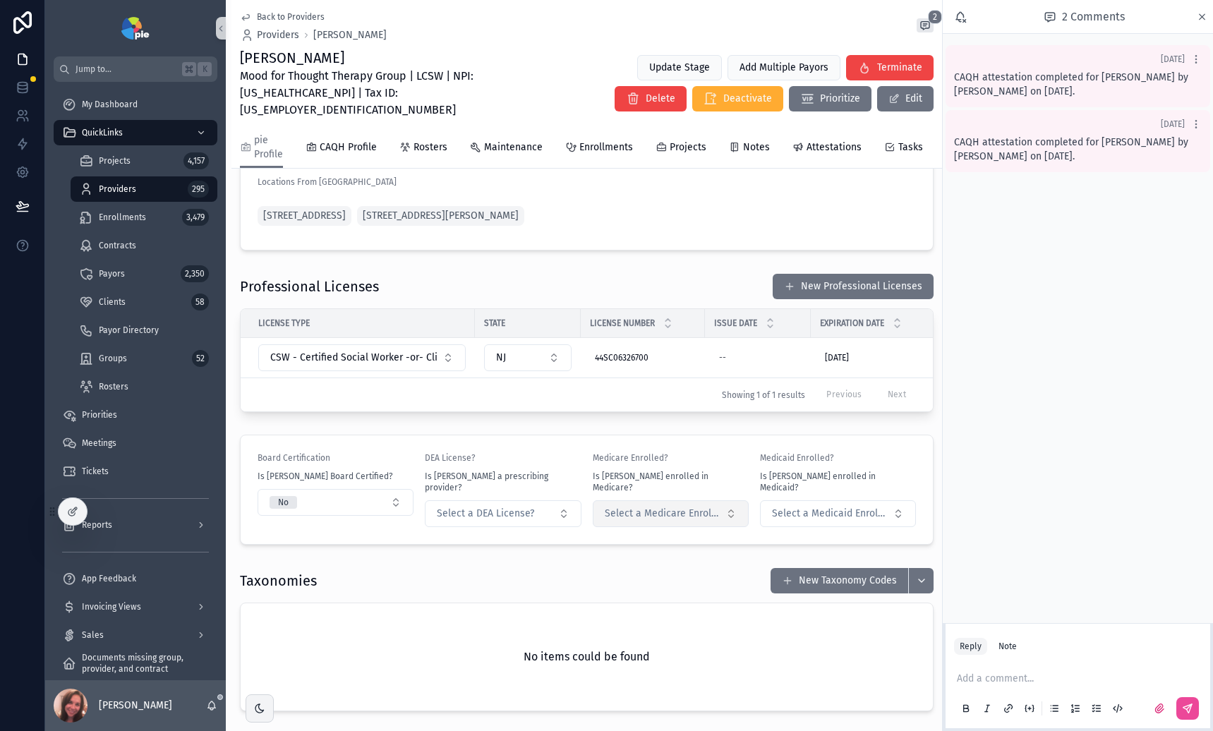
click at [684, 511] on span "Select a Medicare Enrolled?" at bounding box center [662, 514] width 115 height 14
click at [609, 570] on span "Yes" at bounding box center [600, 567] width 30 height 13
click at [839, 514] on span "Select a Medicaid Enrolled?" at bounding box center [829, 514] width 115 height 14
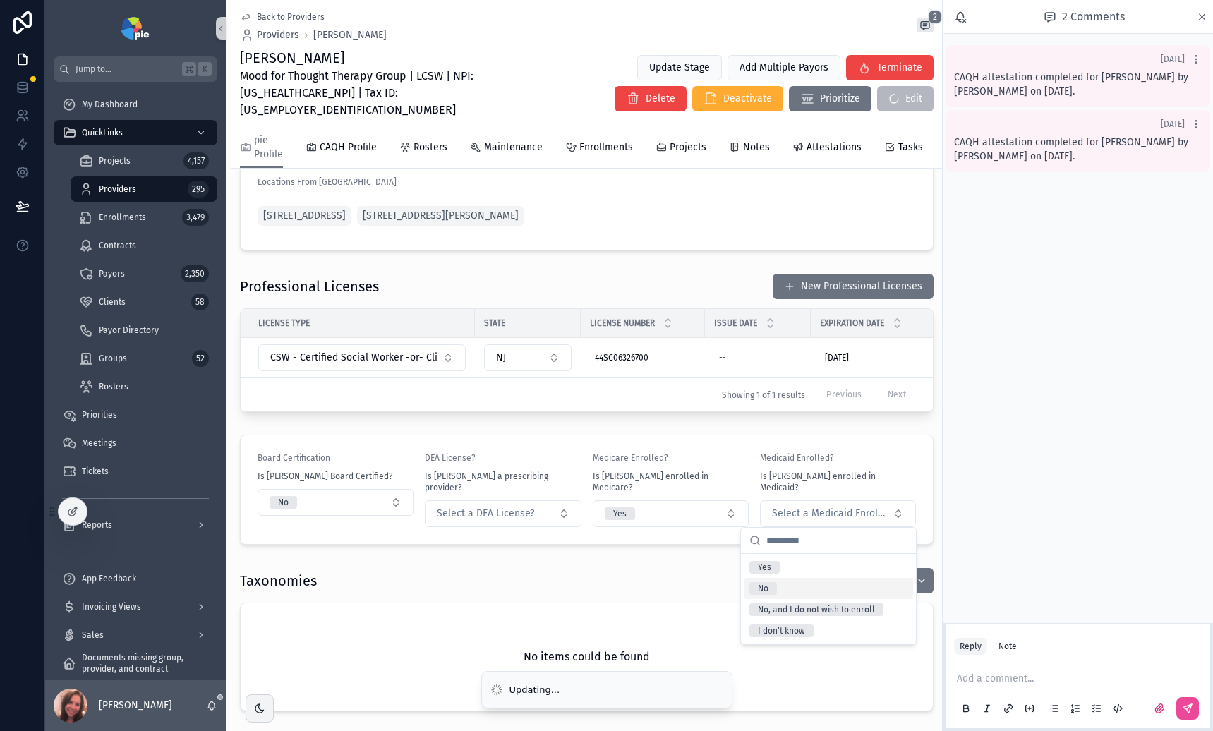
click at [794, 585] on div "No" at bounding box center [828, 588] width 169 height 21
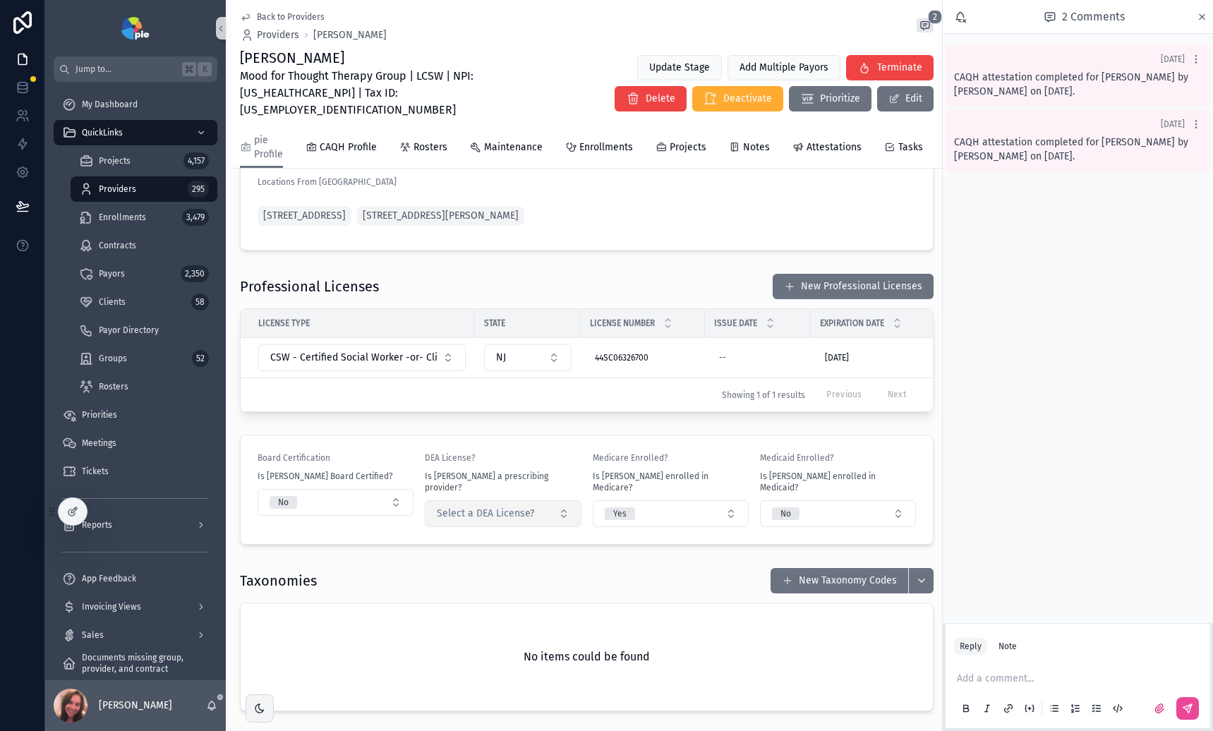
click at [514, 519] on span "Select a DEA License?" at bounding box center [485, 514] width 97 height 14
click at [460, 605] on div "No" at bounding box center [498, 599] width 169 height 21
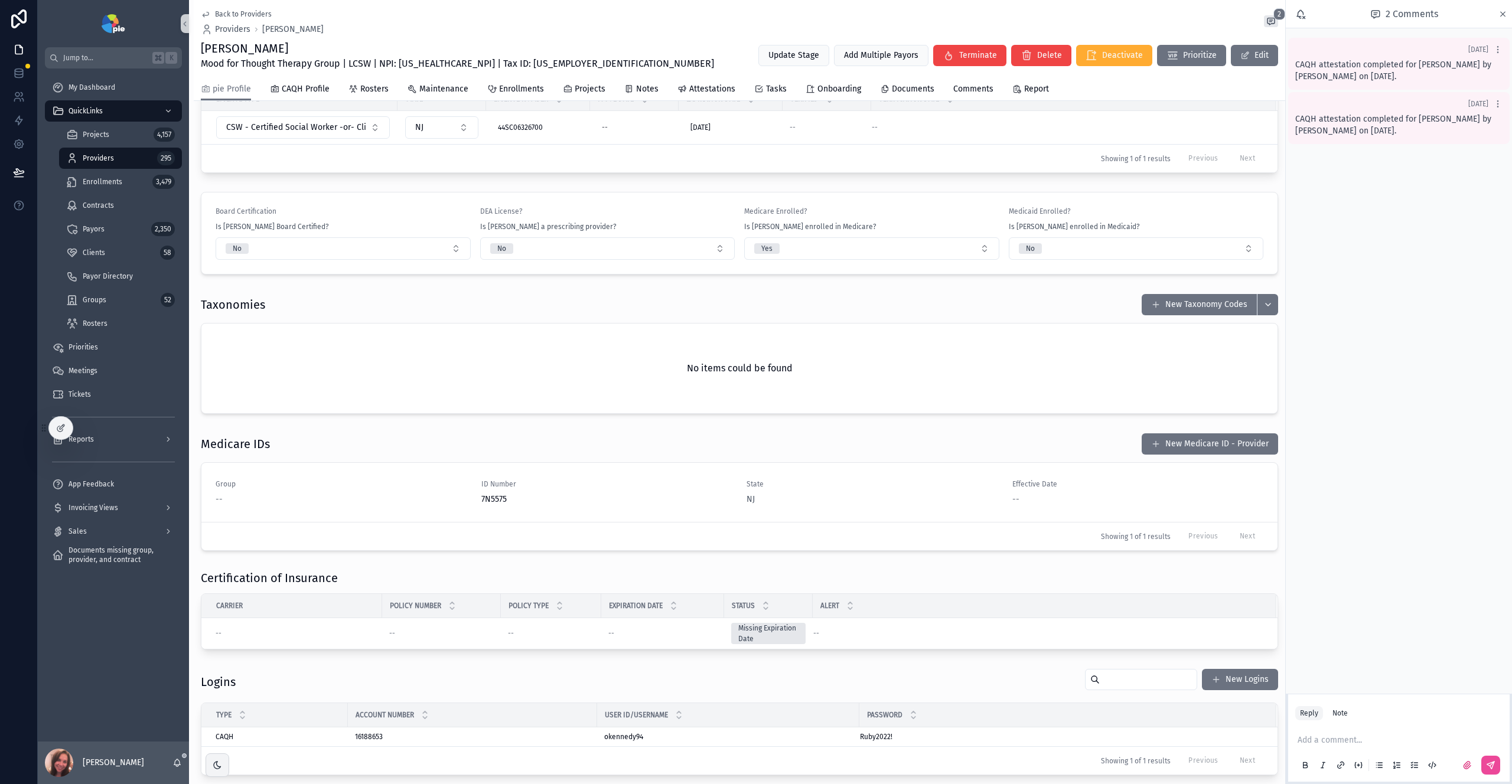
scroll to position [974, 0]
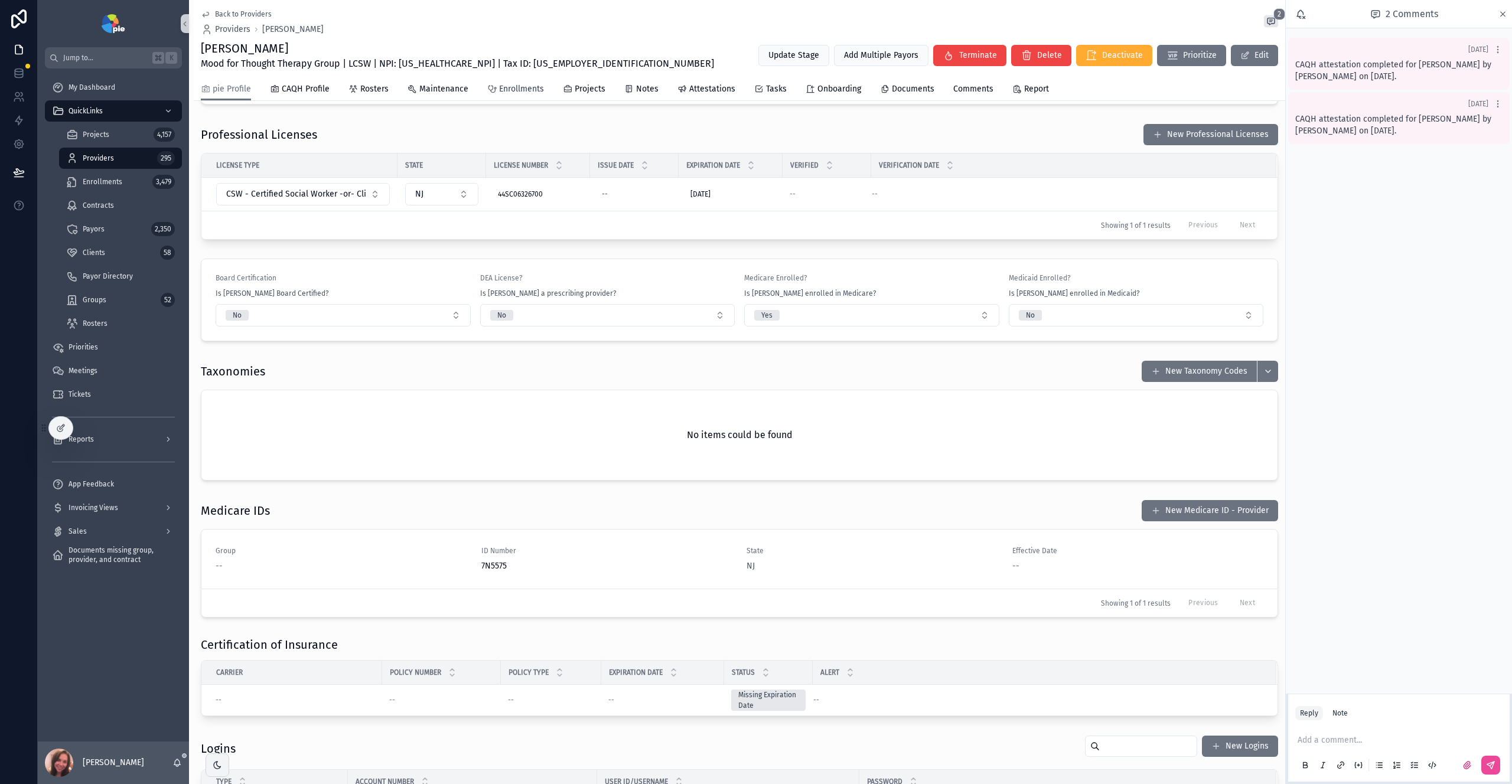
click at [523, 89] on span "Enrollments" at bounding box center [521, 90] width 45 height 12
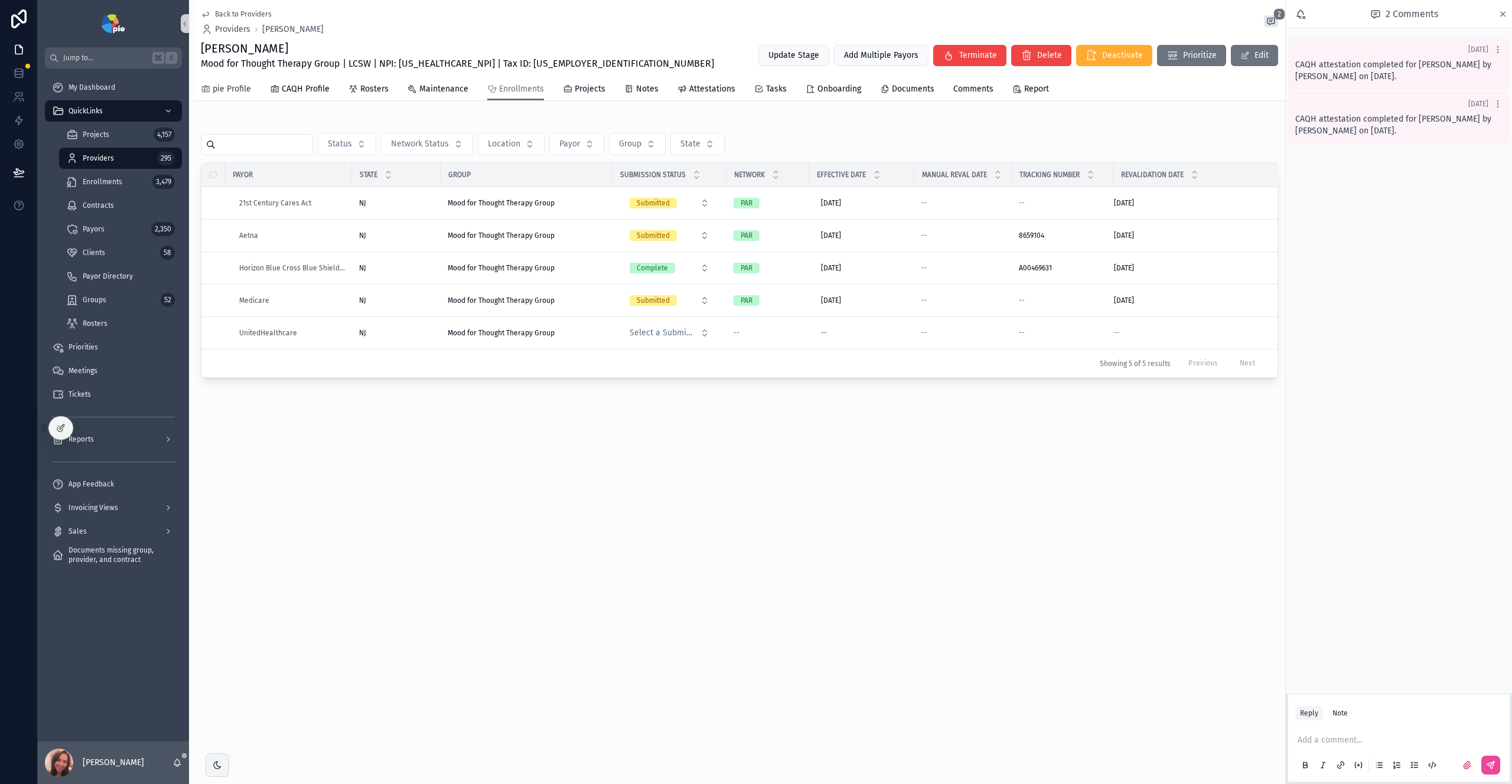
click at [220, 90] on span "pie Profile" at bounding box center [232, 90] width 38 height 12
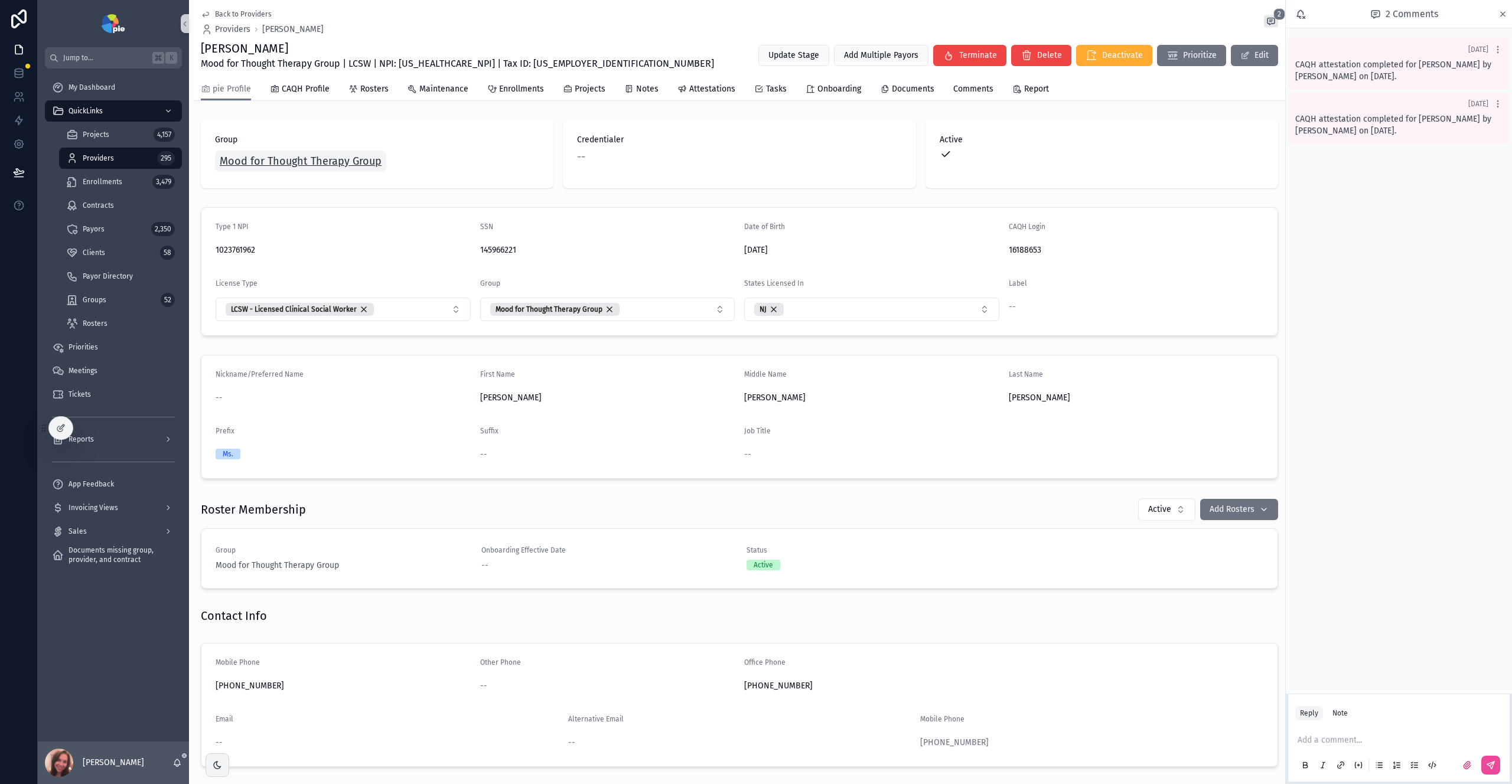
click at [334, 170] on link "Mood for Thought Therapy Group" at bounding box center [300, 161] width 172 height 21
